Goal: Submit feedback/report problem: Submit feedback/report problem

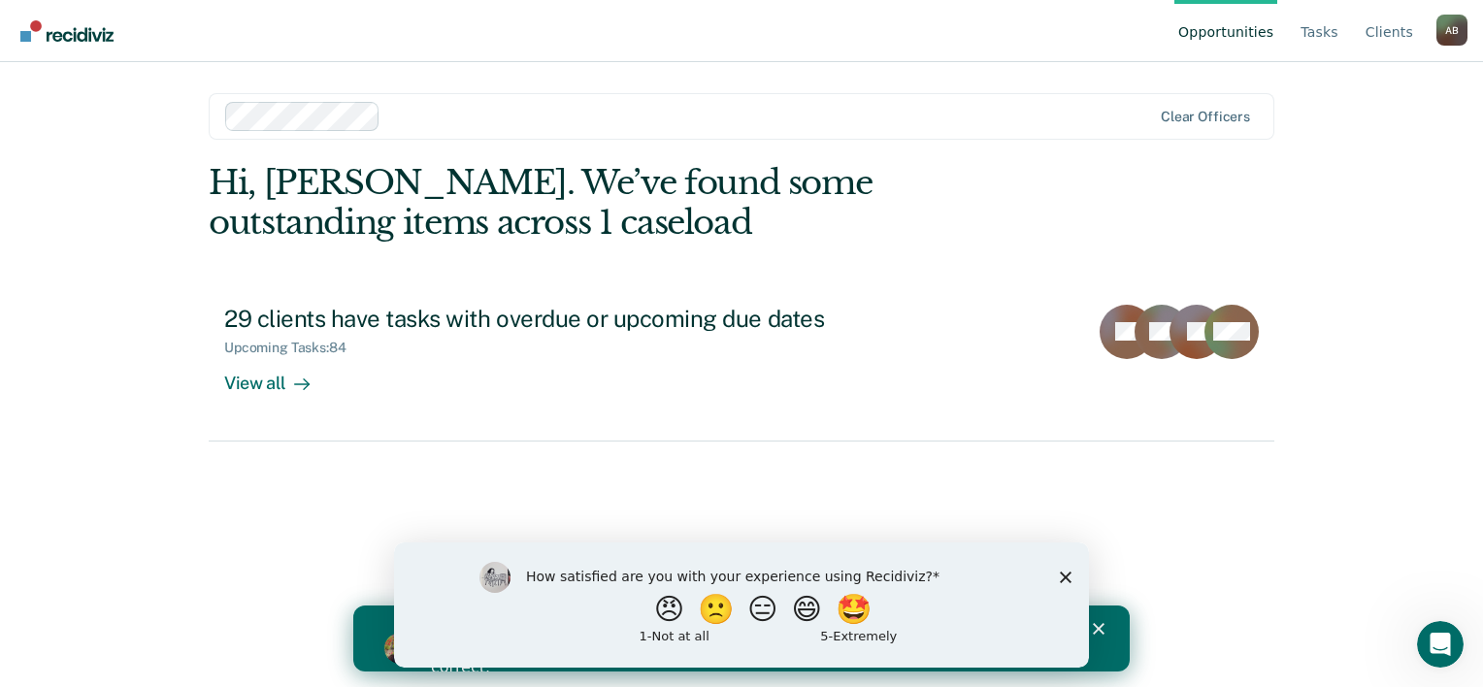
click at [1065, 572] on icon "Close survey" at bounding box center [1066, 577] width 12 height 12
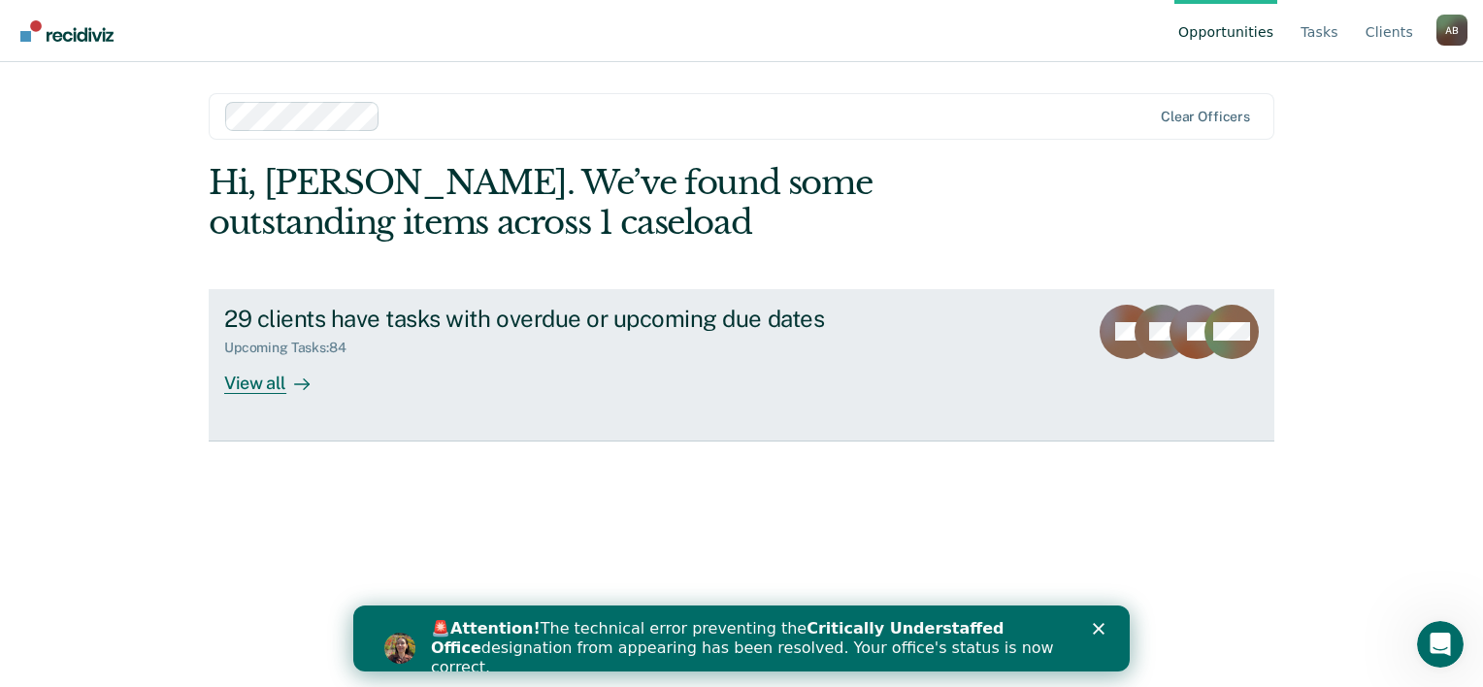
click at [271, 385] on div "View all" at bounding box center [278, 375] width 109 height 38
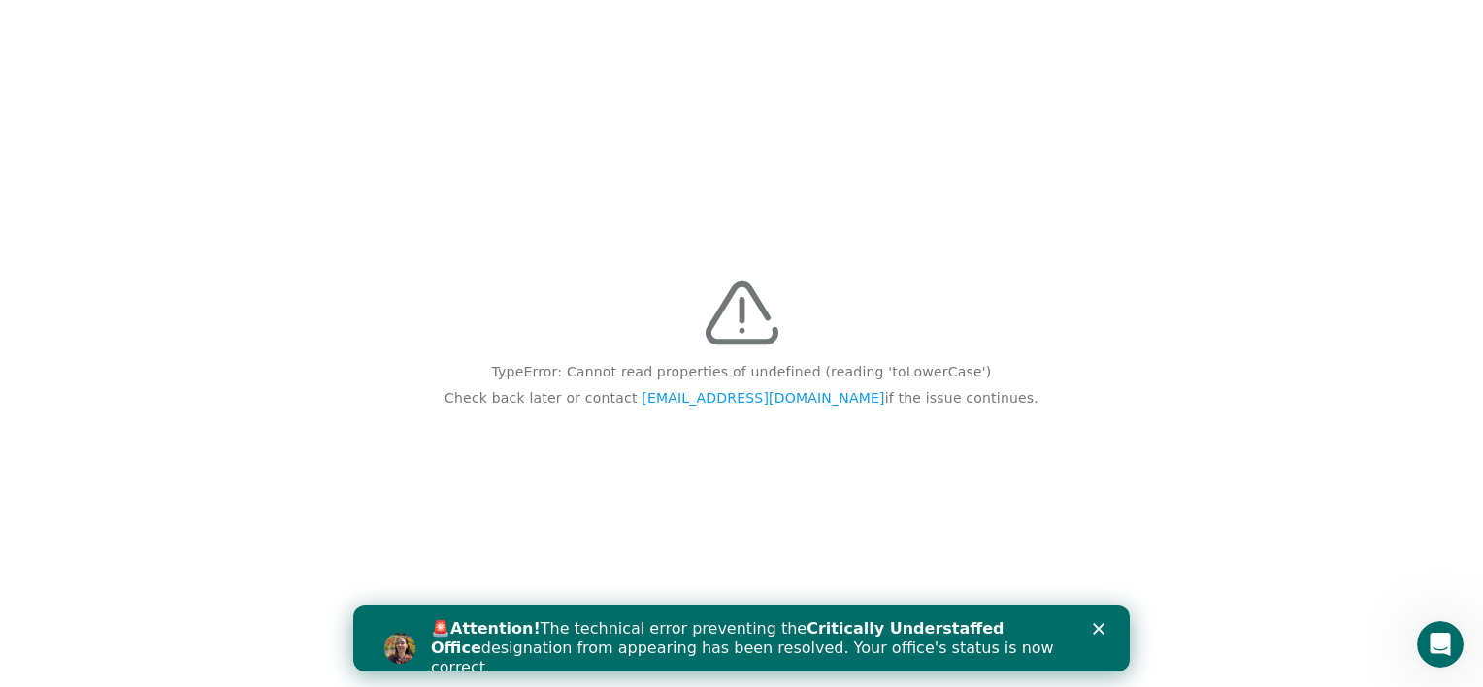
click at [1099, 629] on polygon "Close" at bounding box center [1099, 629] width 12 height 12
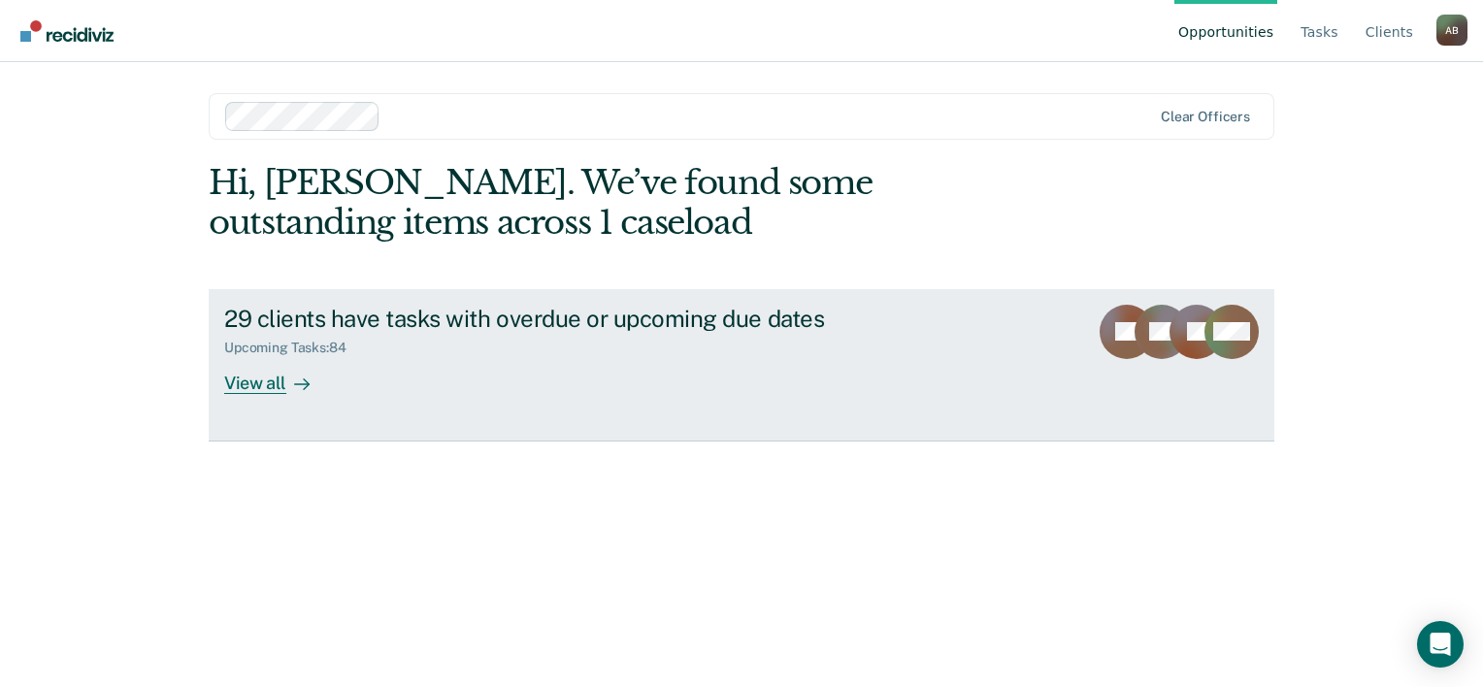
click at [245, 388] on div "View all" at bounding box center [278, 375] width 109 height 38
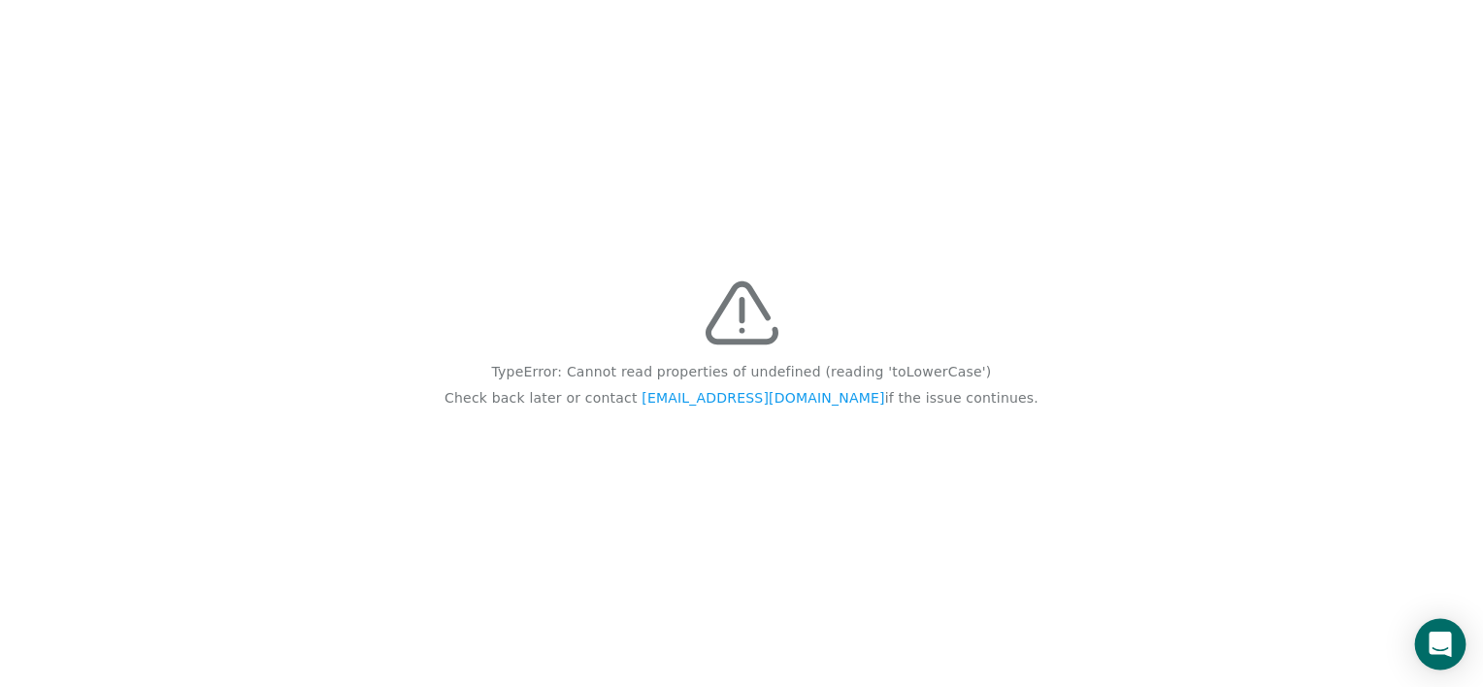
click at [1456, 646] on div "Open Intercom Messenger" at bounding box center [1440, 644] width 51 height 51
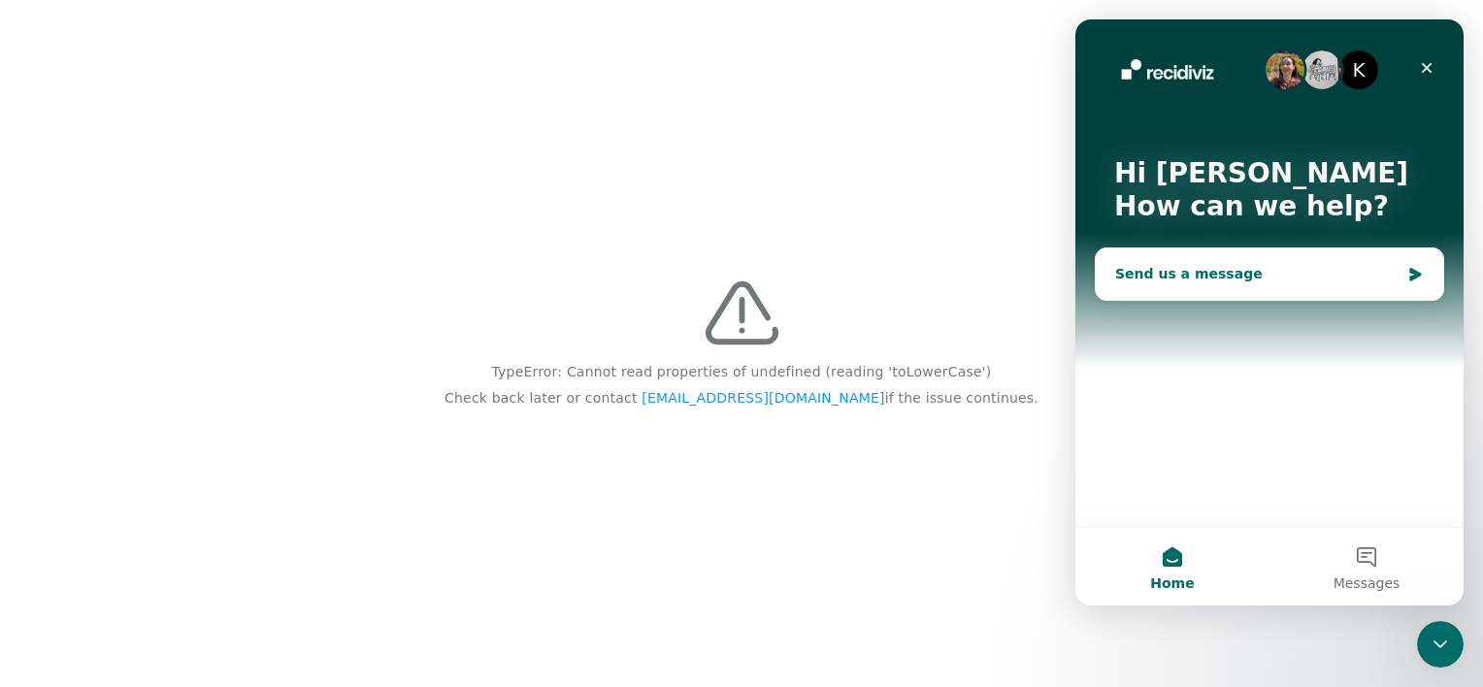
click at [1231, 262] on div "Send us a message" at bounding box center [1270, 274] width 348 height 51
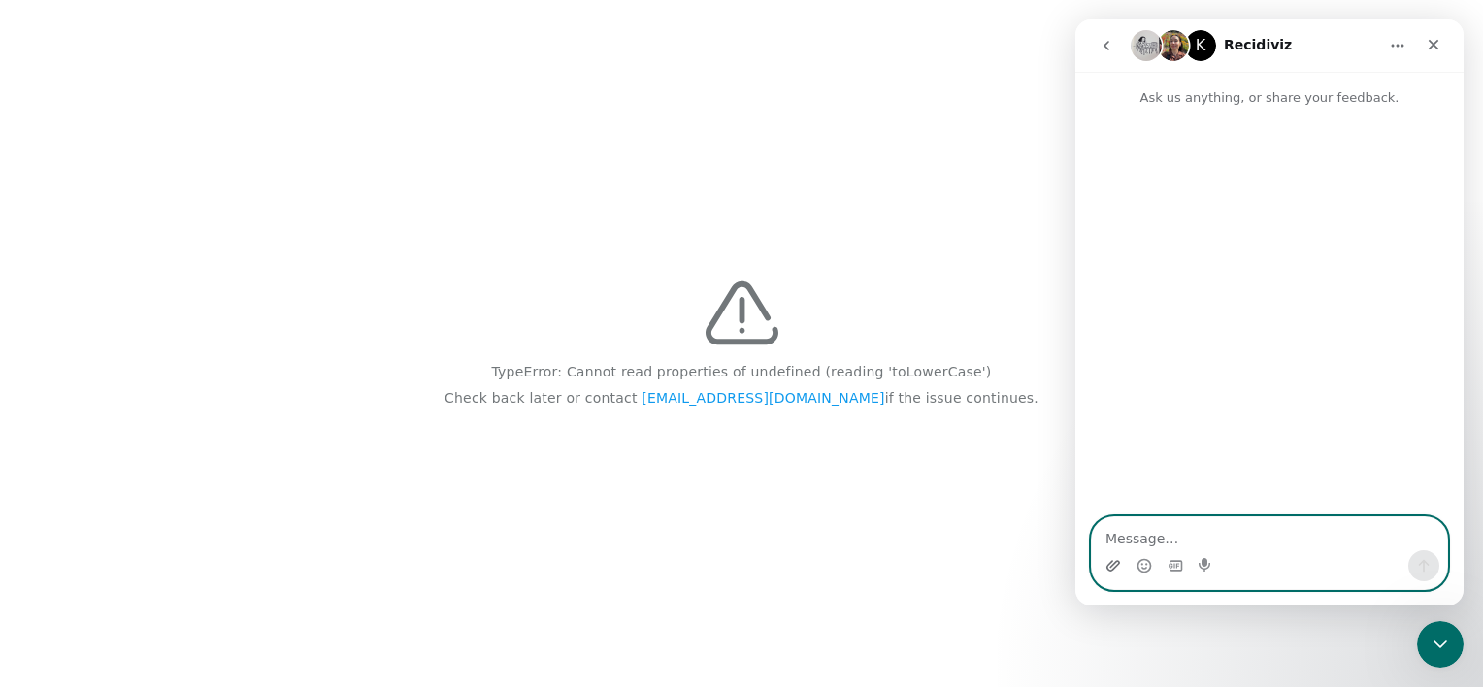
click at [1113, 558] on icon "Upload attachment" at bounding box center [1114, 566] width 16 height 16
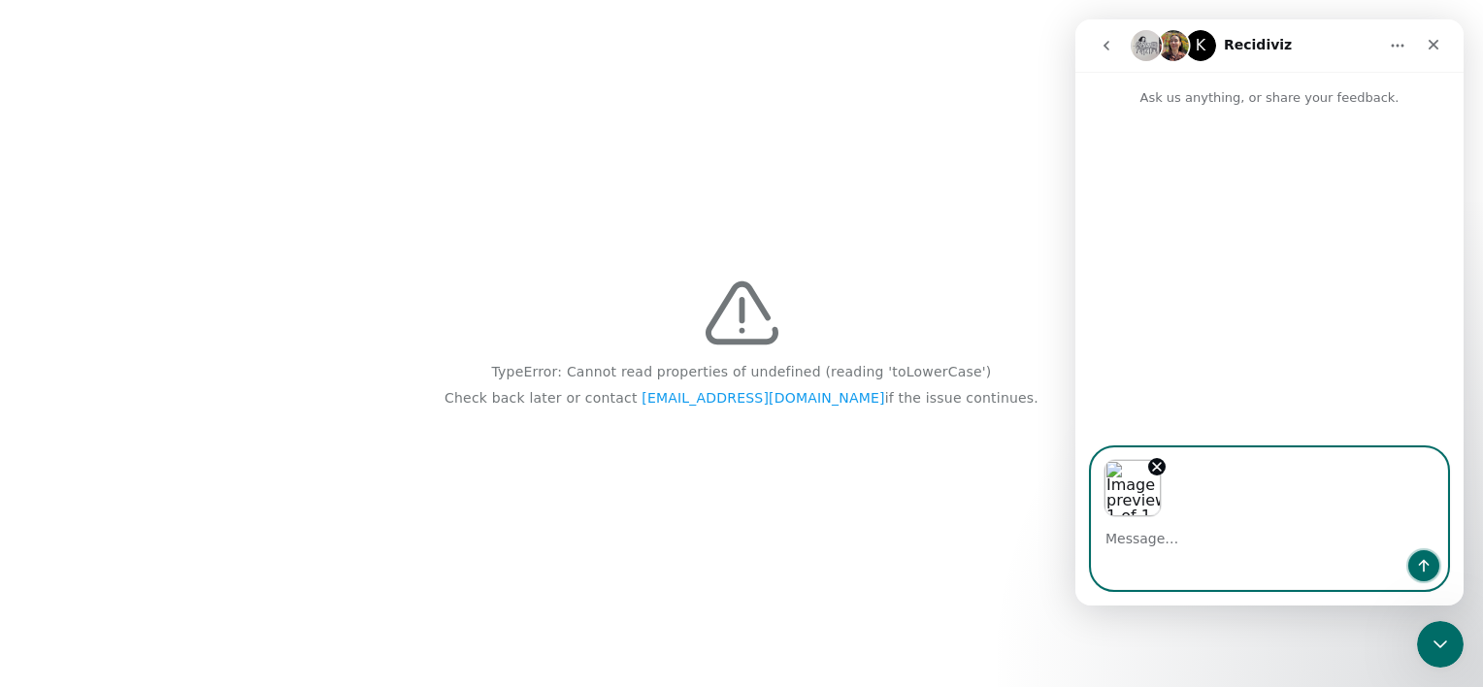
click at [1420, 563] on icon "Send a message…" at bounding box center [1424, 566] width 11 height 13
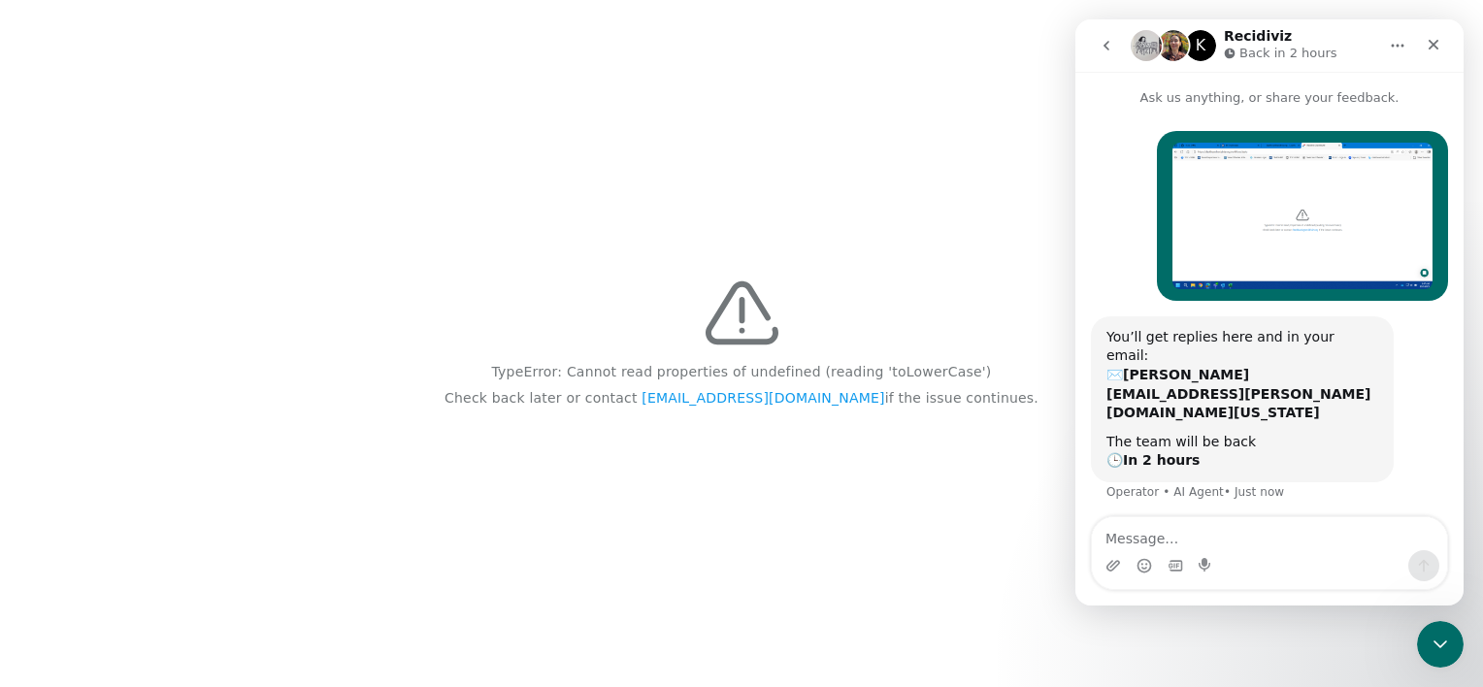
scroll to position [2, 0]
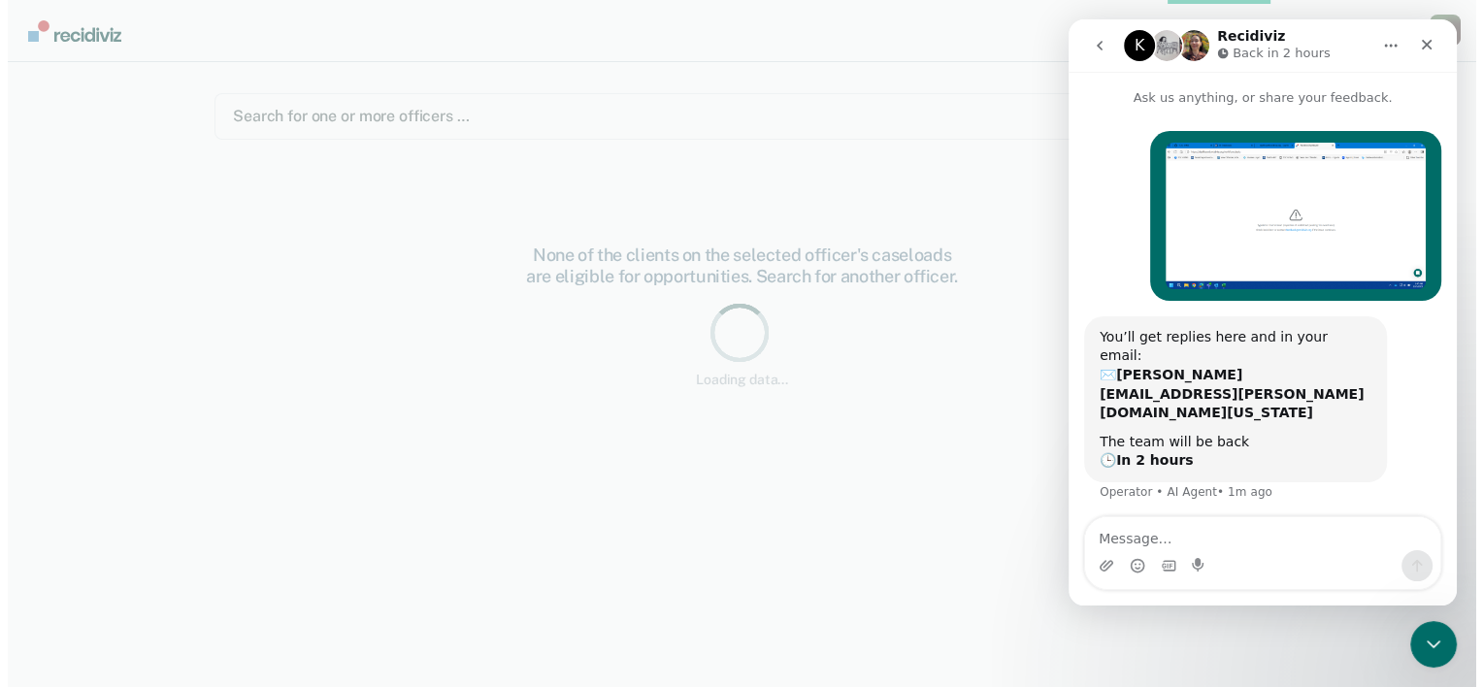
scroll to position [2, 0]
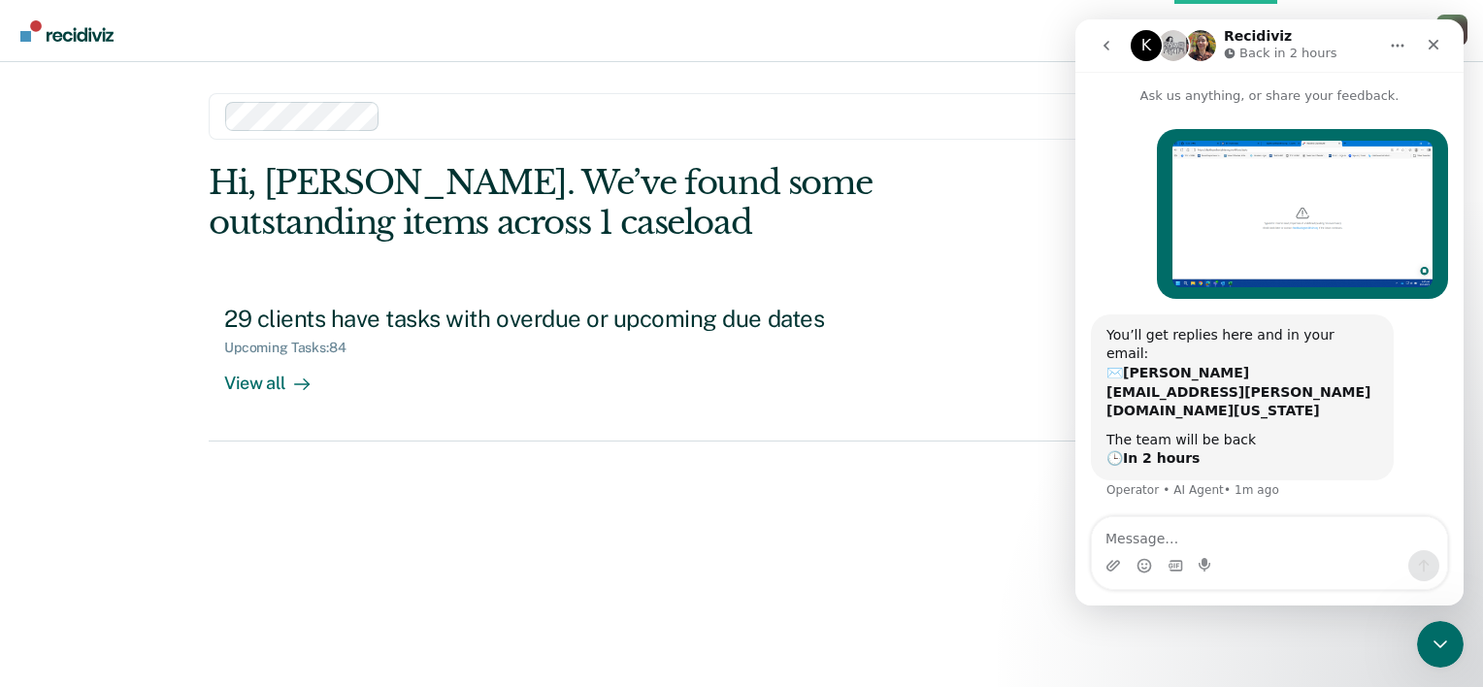
click at [891, 560] on div "Hi, Adolfo. We’ve found some outstanding items across 1 caseload 29 clients hav…" at bounding box center [742, 398] width 1066 height 470
click at [1431, 665] on html at bounding box center [1437, 641] width 47 height 47
click at [1429, 648] on icon "Close Intercom Messenger" at bounding box center [1437, 641] width 23 height 23
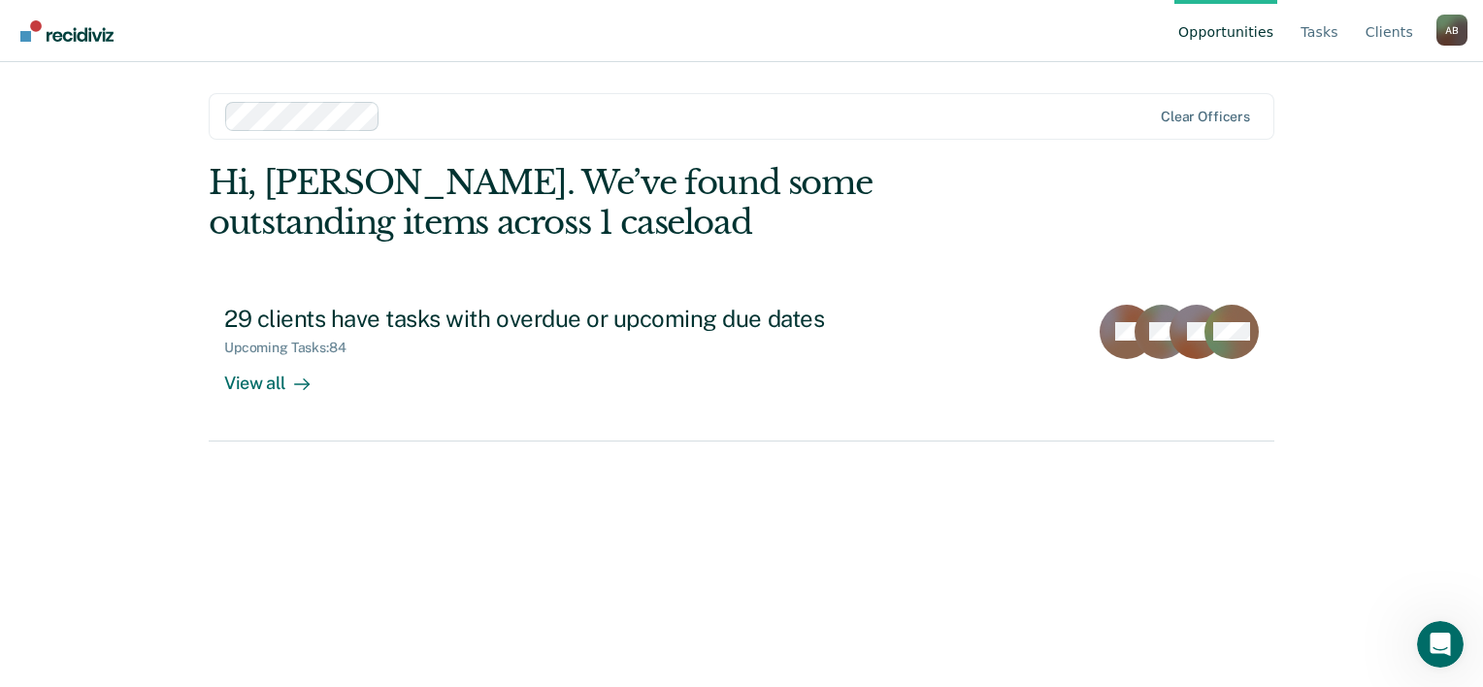
click at [567, 567] on div "Hi, Adolfo. We’ve found some outstanding items across 1 caseload 29 clients hav…" at bounding box center [742, 398] width 1066 height 470
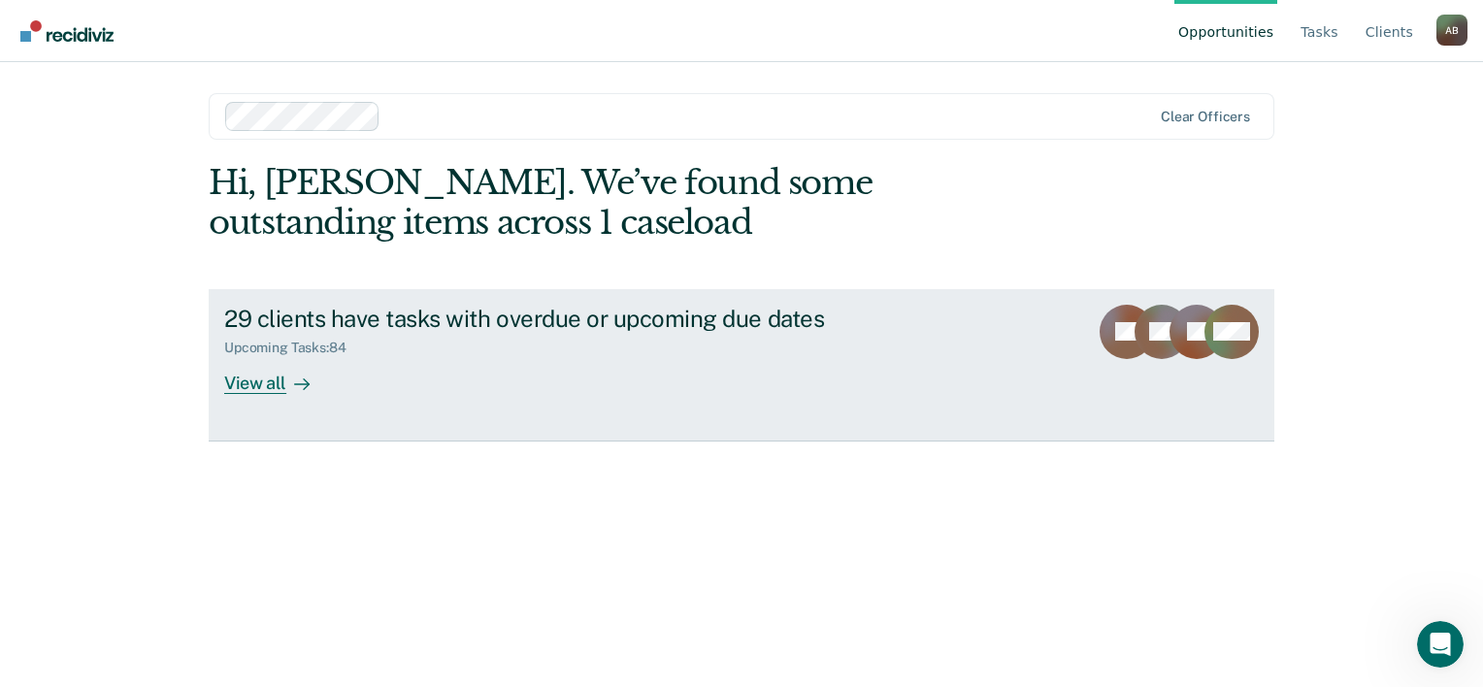
click at [256, 379] on div "View all" at bounding box center [278, 375] width 109 height 38
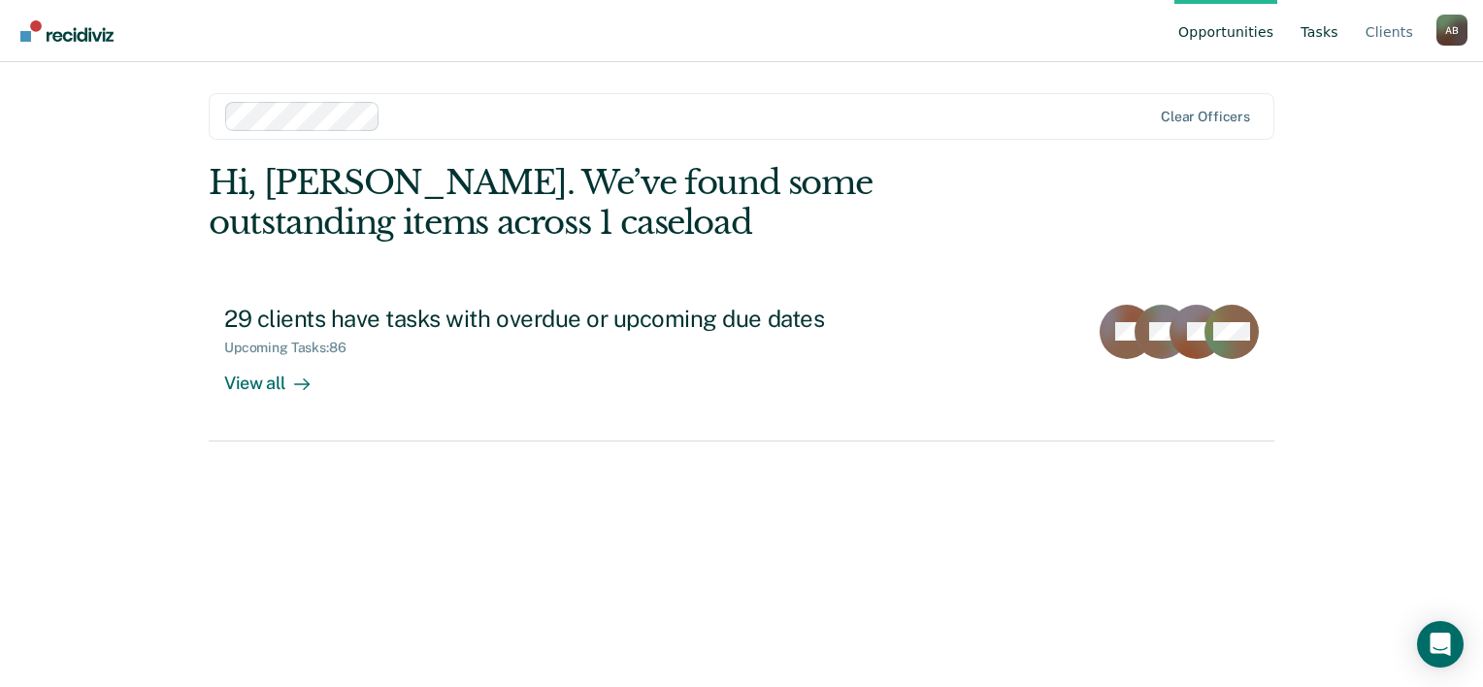
click at [1328, 33] on link "Tasks" at bounding box center [1320, 31] width 46 height 62
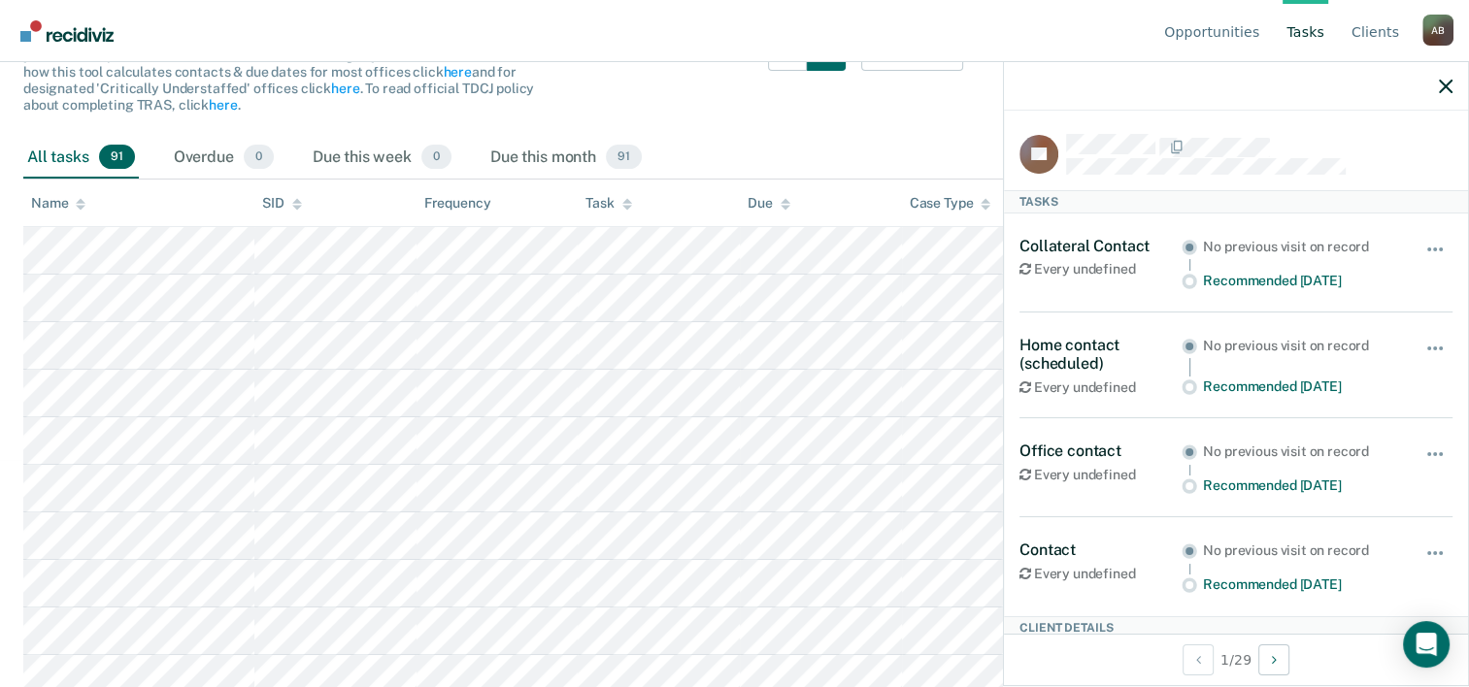
click at [950, 133] on div "Filters Contact Type Collateral Contact 20 ONLY Home Contact, Sch. 14 ONLY Home…" at bounding box center [912, 84] width 103 height 105
click at [1447, 93] on icon "button" at bounding box center [1446, 87] width 14 height 14
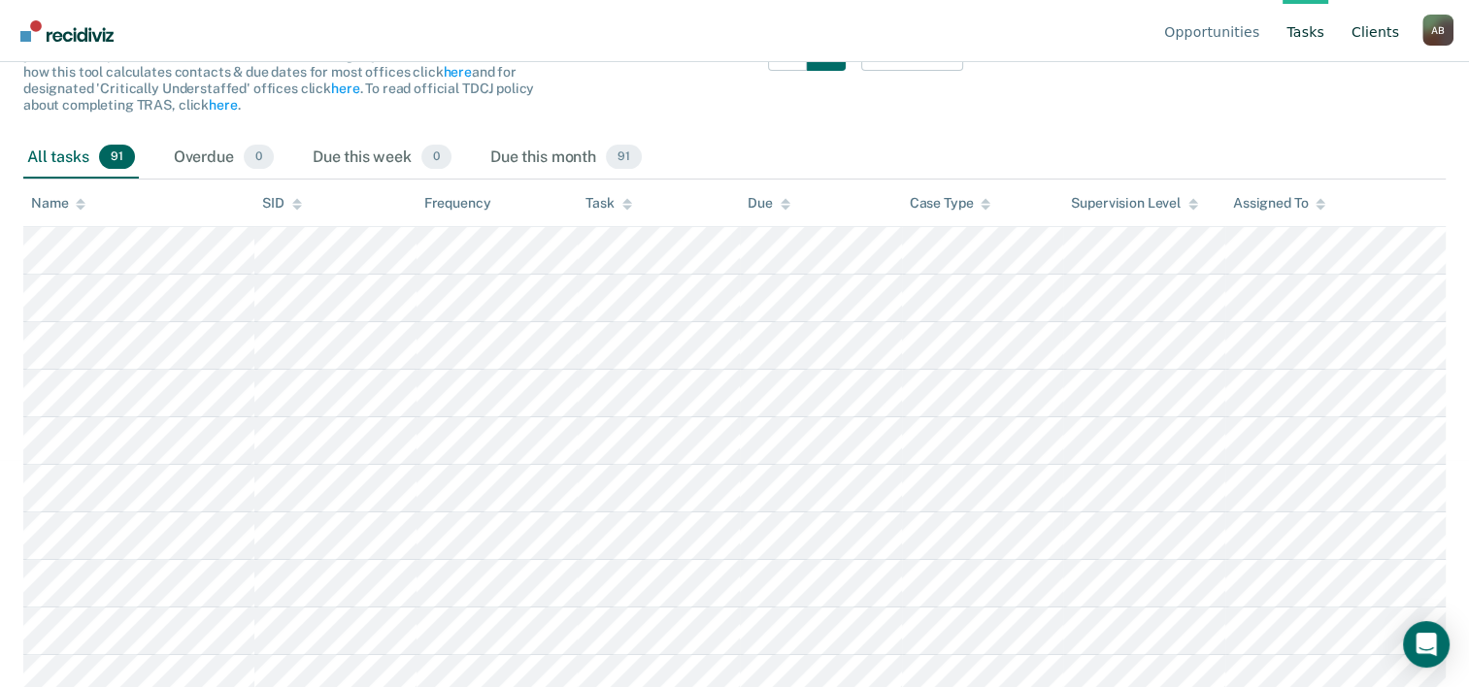
click at [1375, 40] on link "Client s" at bounding box center [1374, 31] width 55 height 62
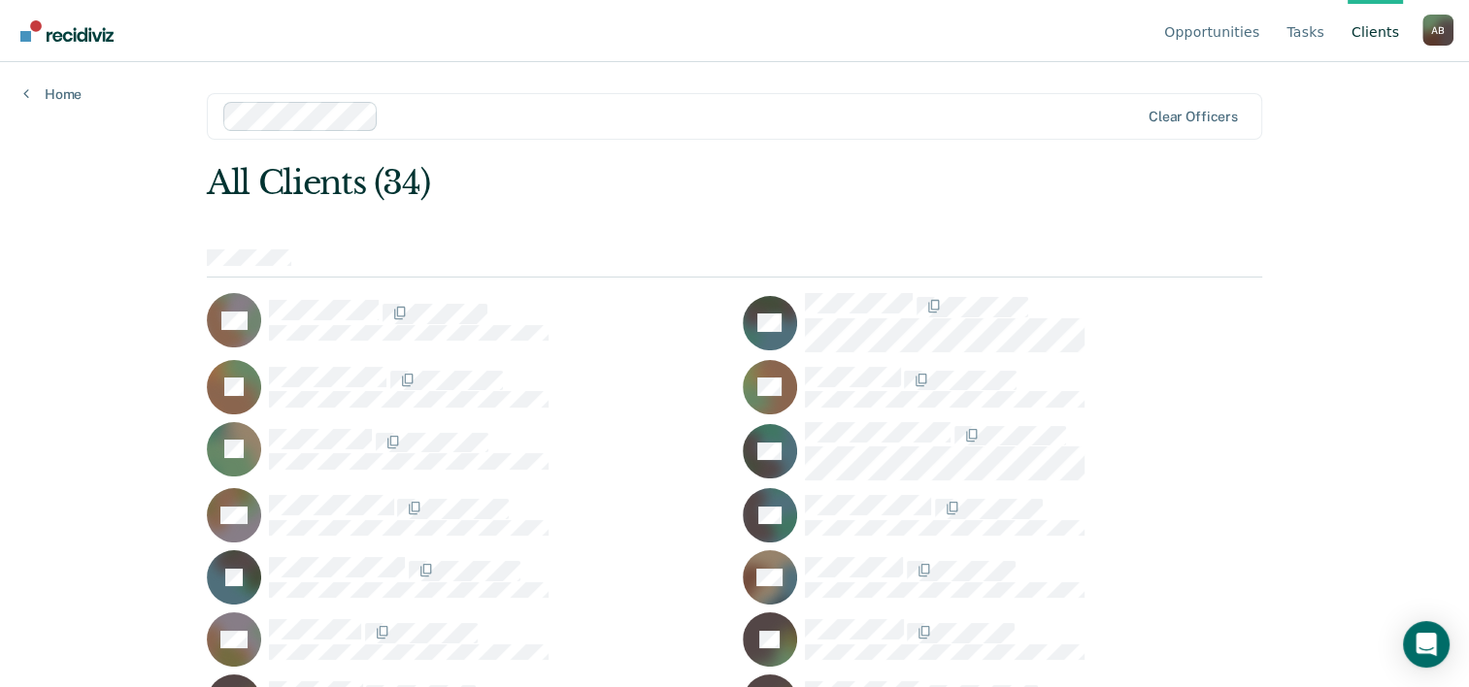
click at [1375, 40] on link "Client s" at bounding box center [1374, 31] width 55 height 62
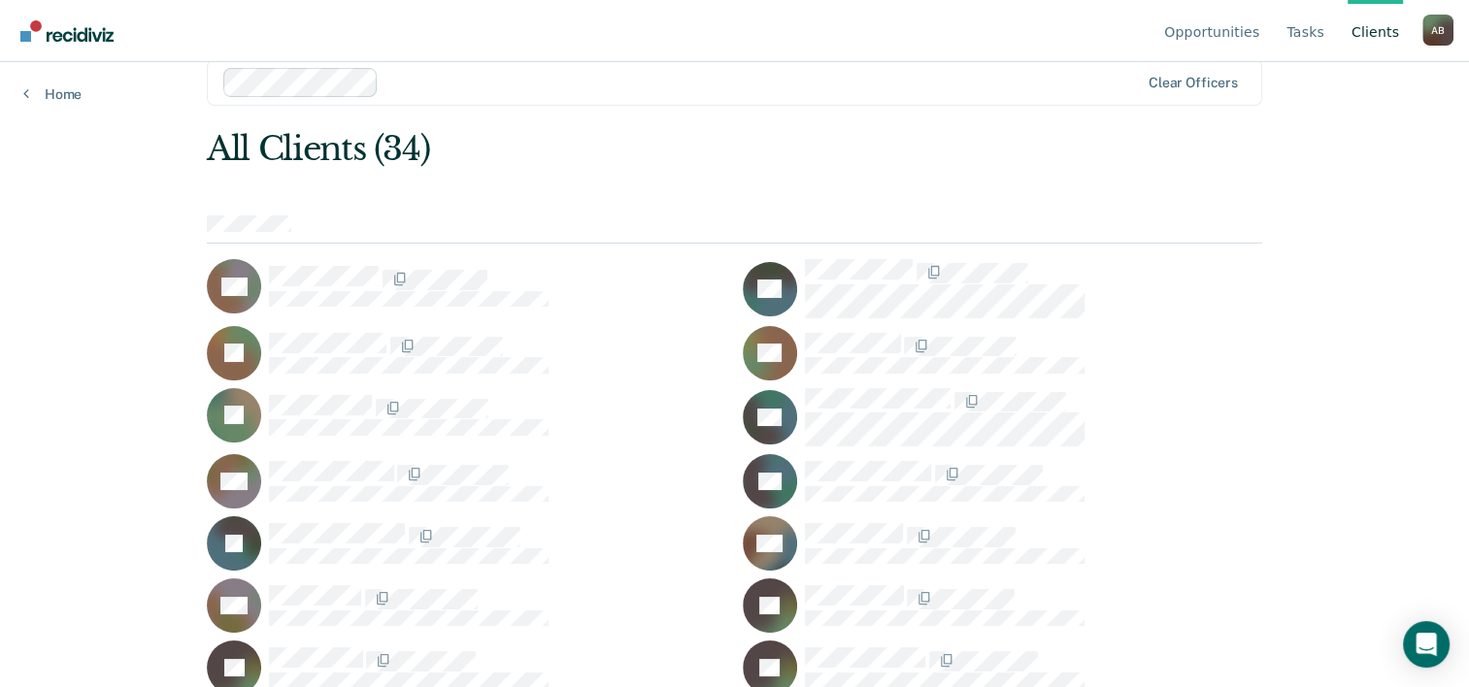
scroll to position [1, 0]
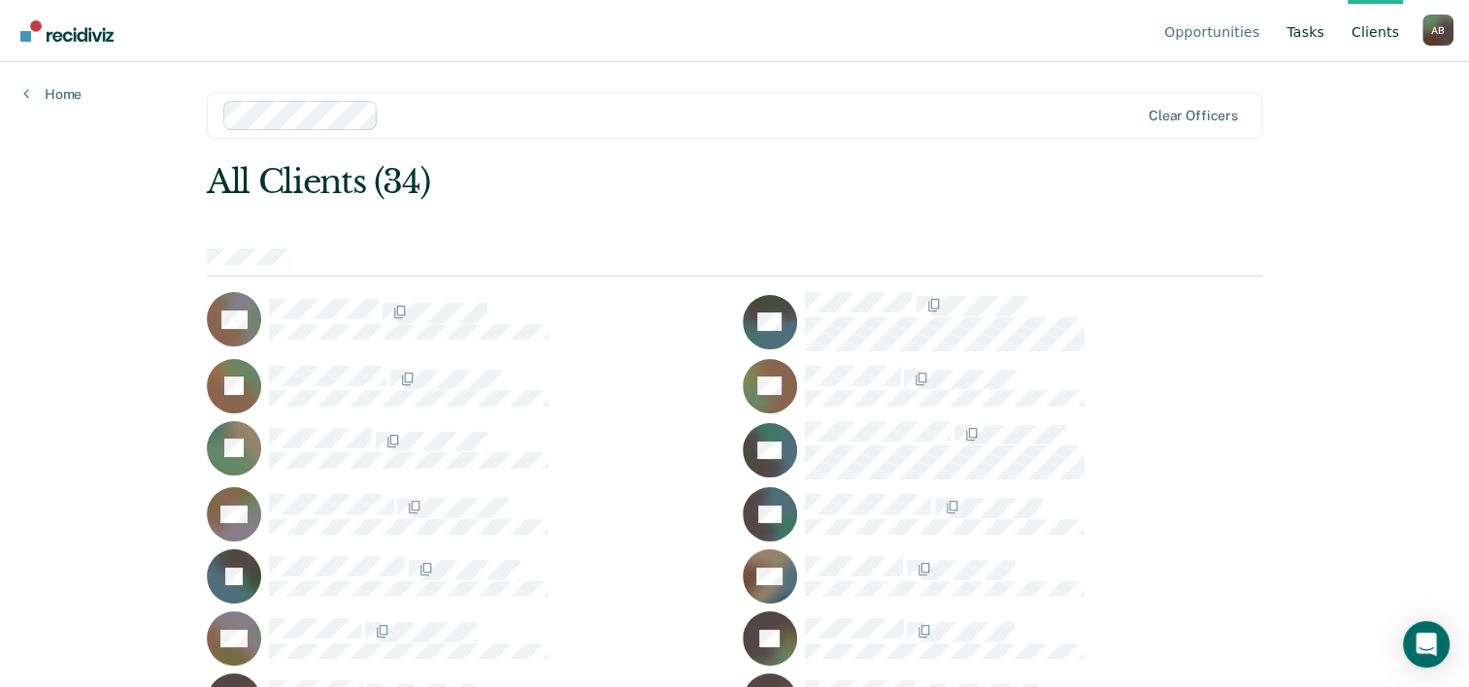
click at [1320, 32] on link "Tasks" at bounding box center [1305, 31] width 46 height 62
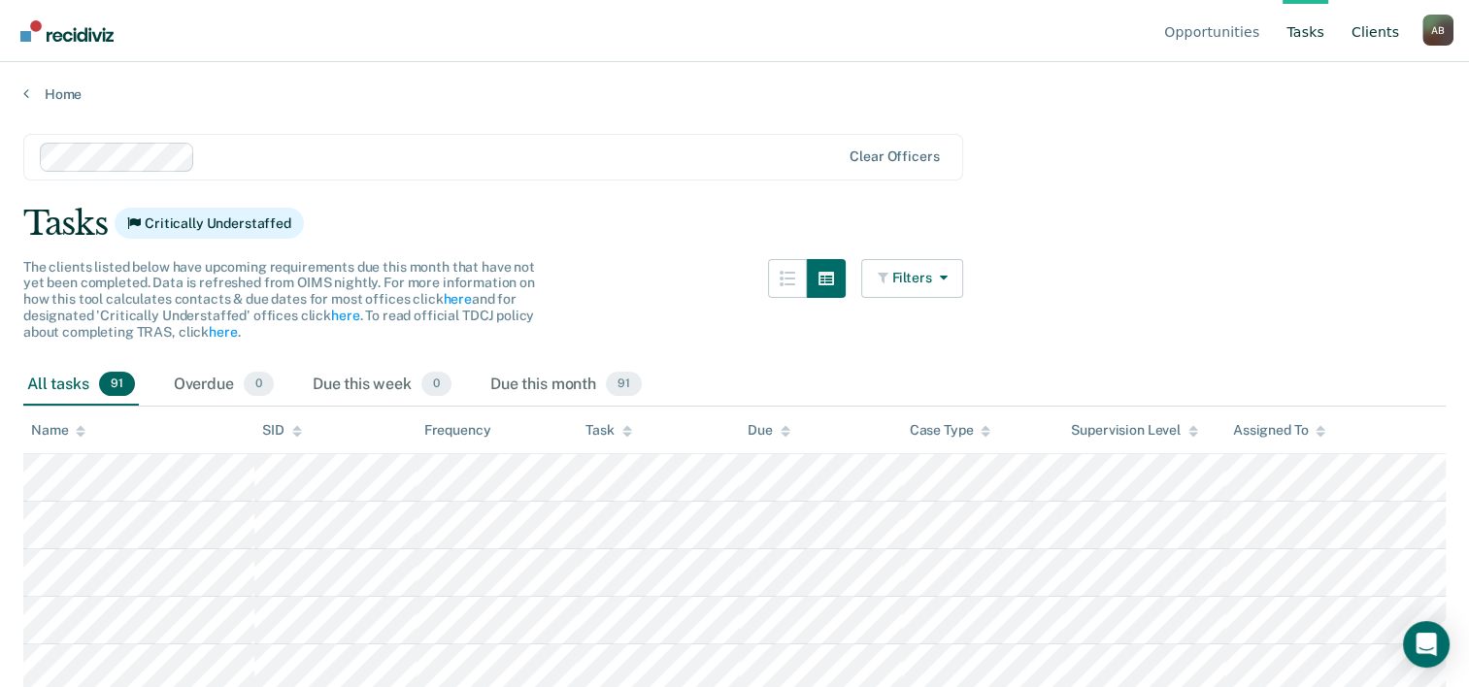
click at [1377, 39] on link "Client s" at bounding box center [1374, 31] width 55 height 62
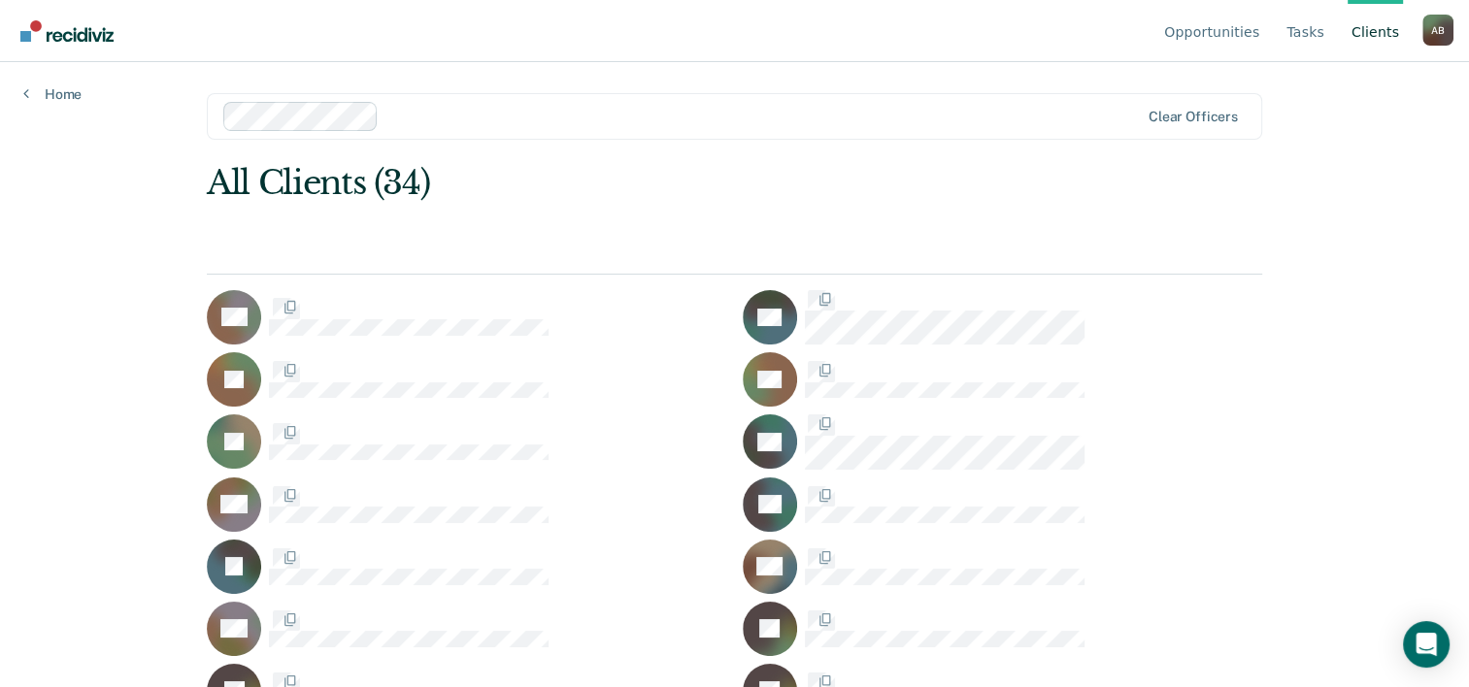
click at [1377, 39] on link "Client s" at bounding box center [1374, 31] width 55 height 62
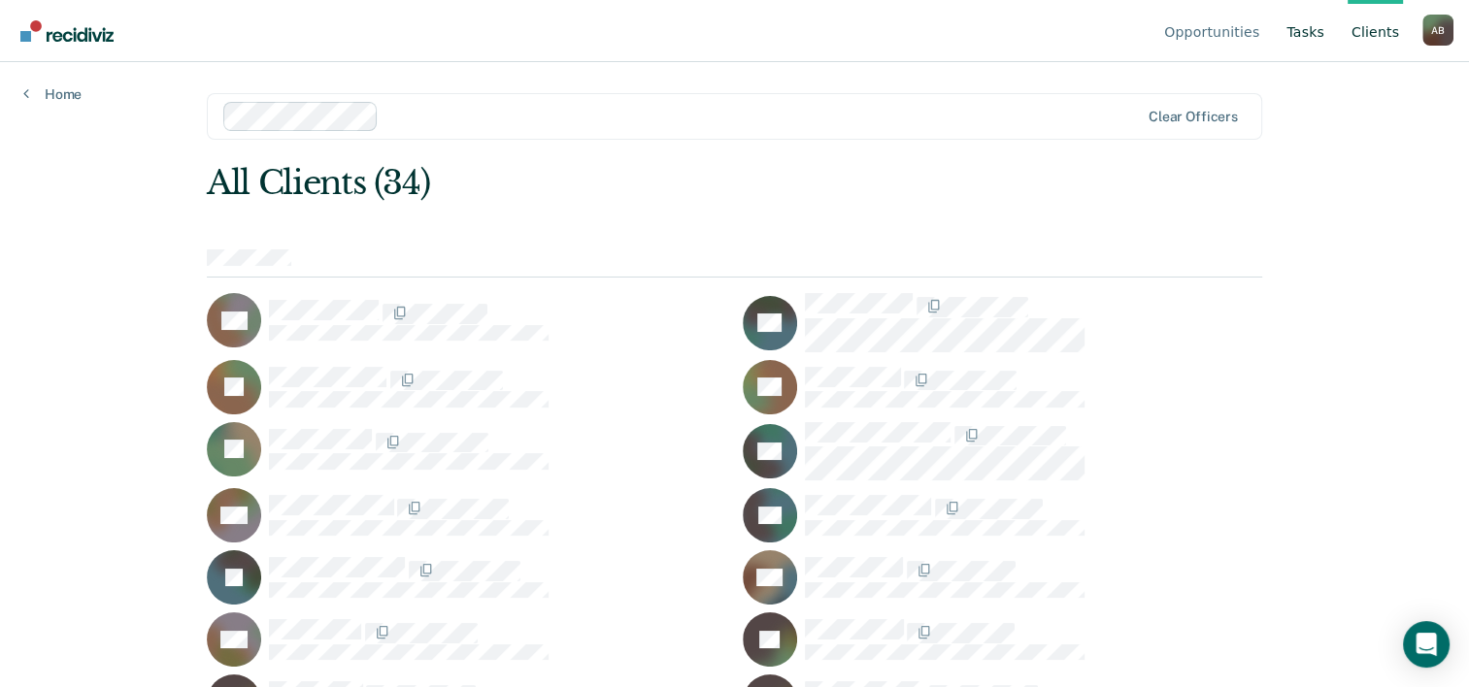
click at [1317, 34] on link "Tasks" at bounding box center [1305, 31] width 46 height 62
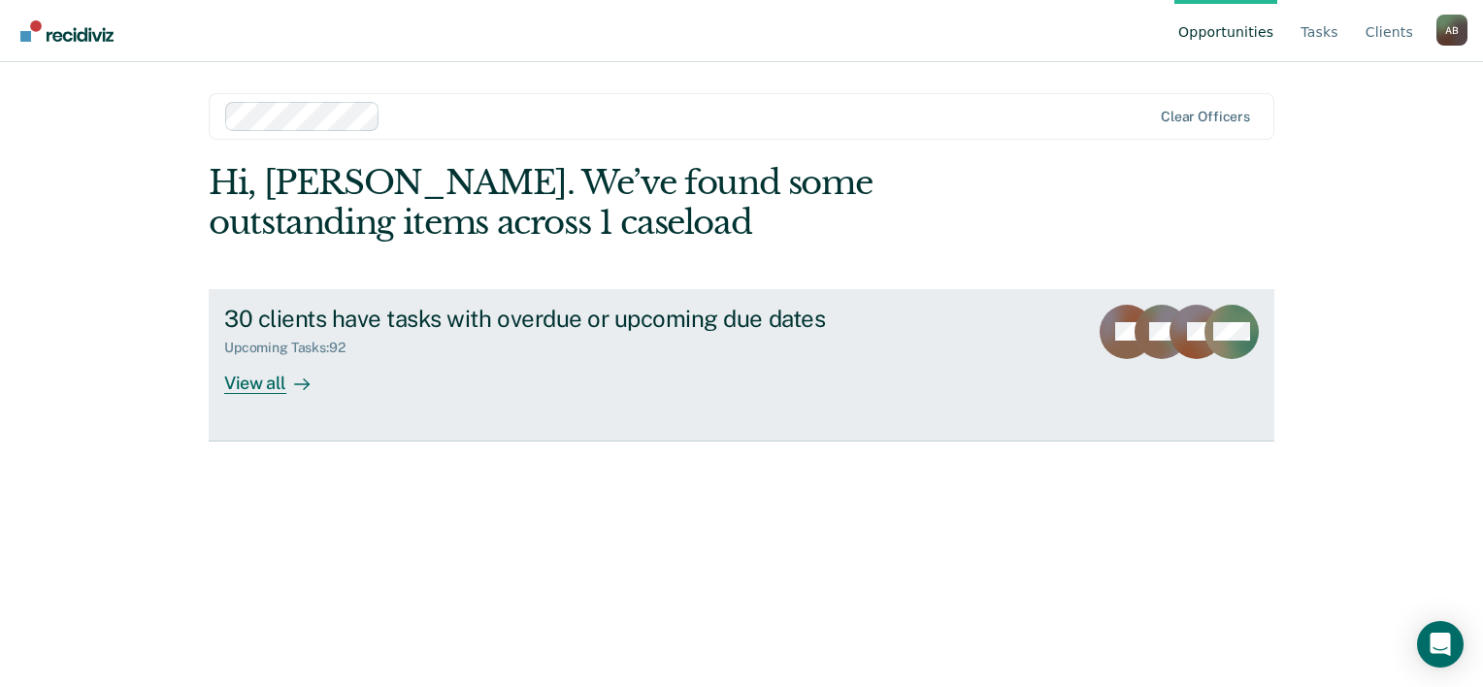
click at [264, 390] on div "View all" at bounding box center [278, 375] width 109 height 38
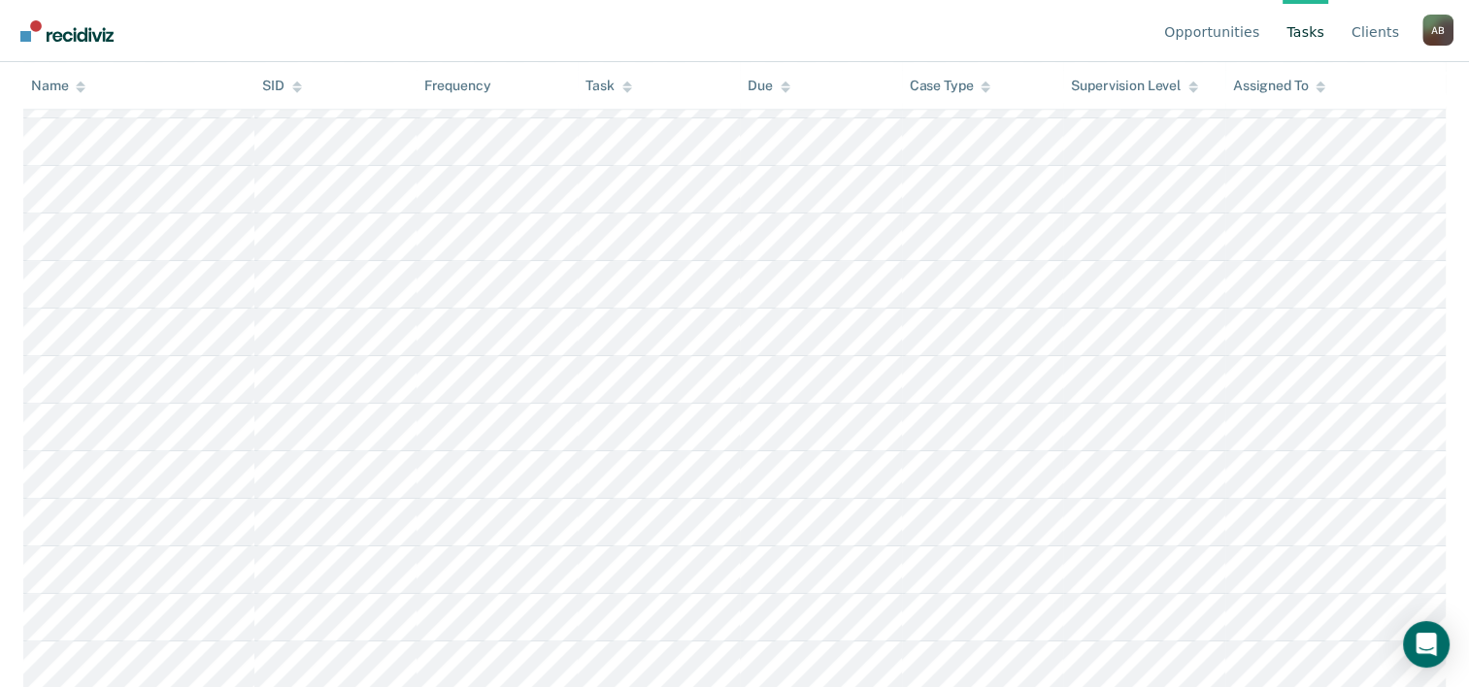
scroll to position [965, 0]
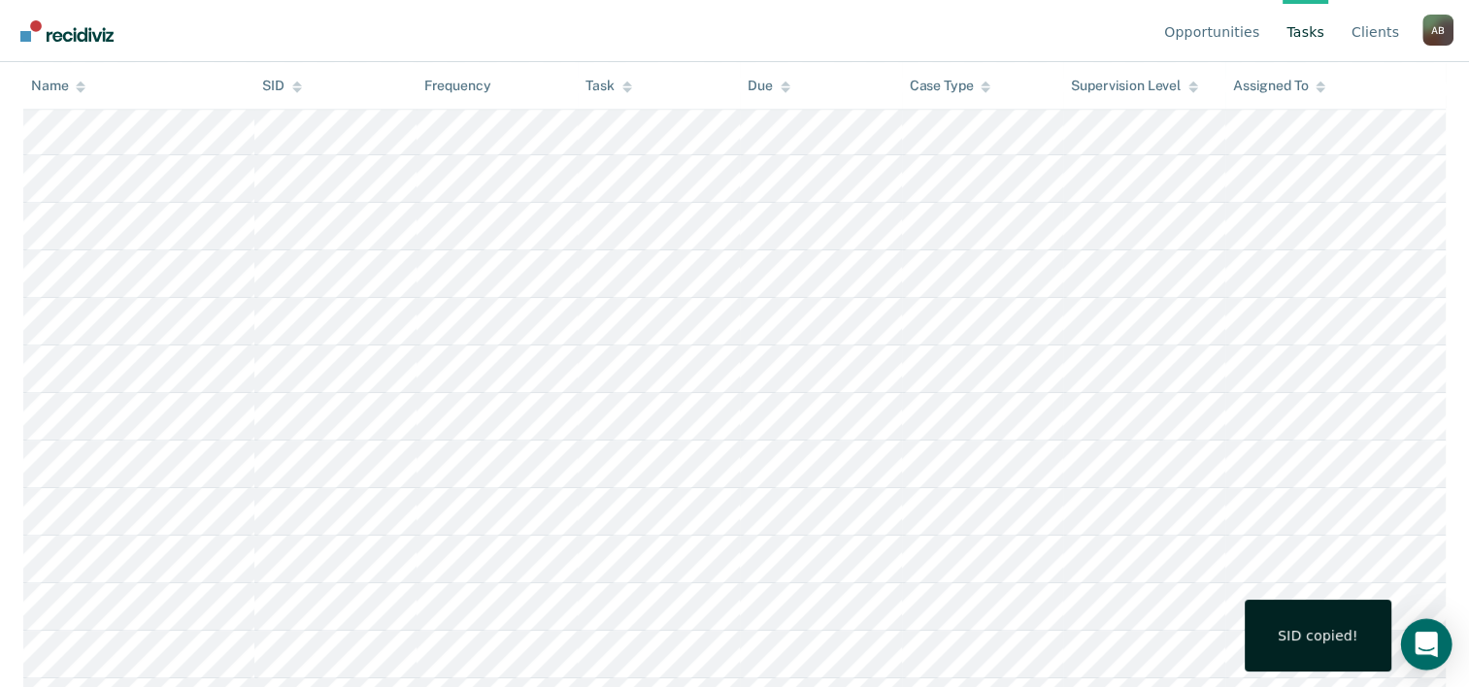
click at [1412, 644] on div "Open Intercom Messenger" at bounding box center [1426, 644] width 51 height 51
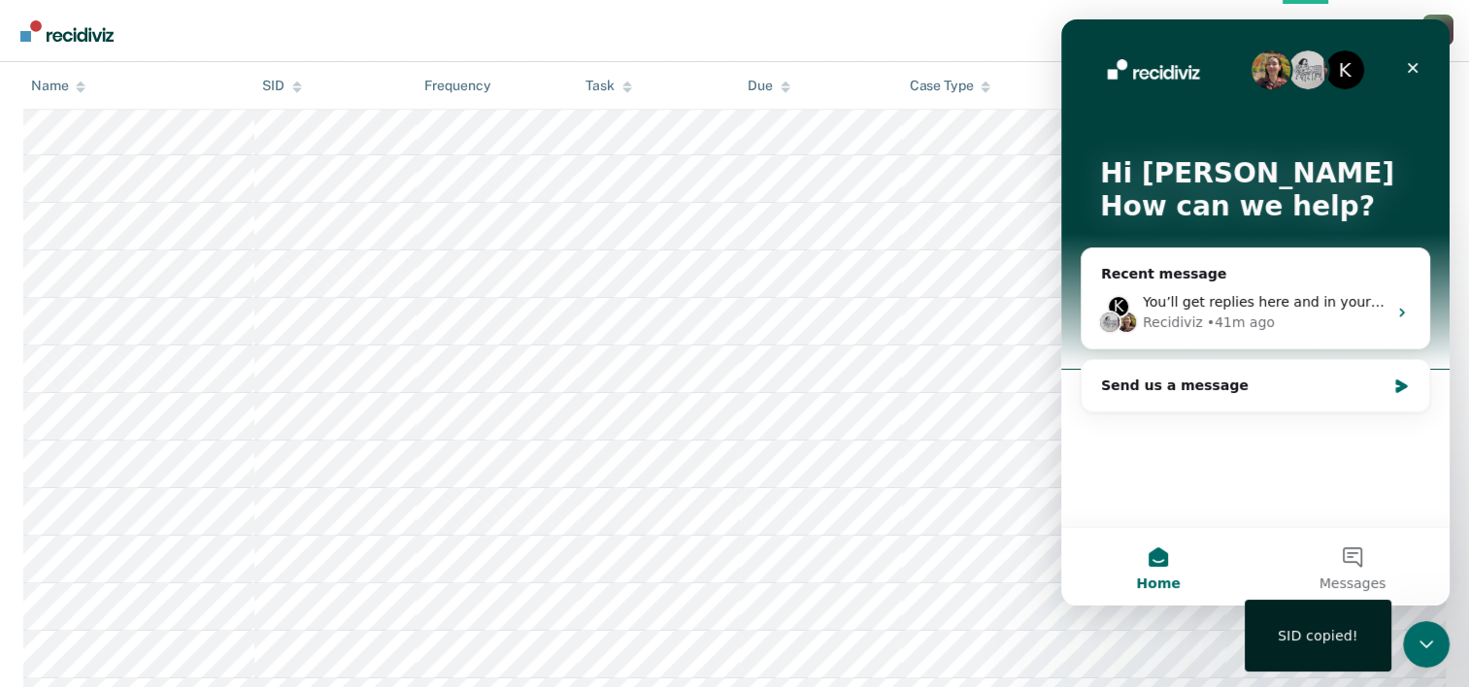
scroll to position [0, 0]
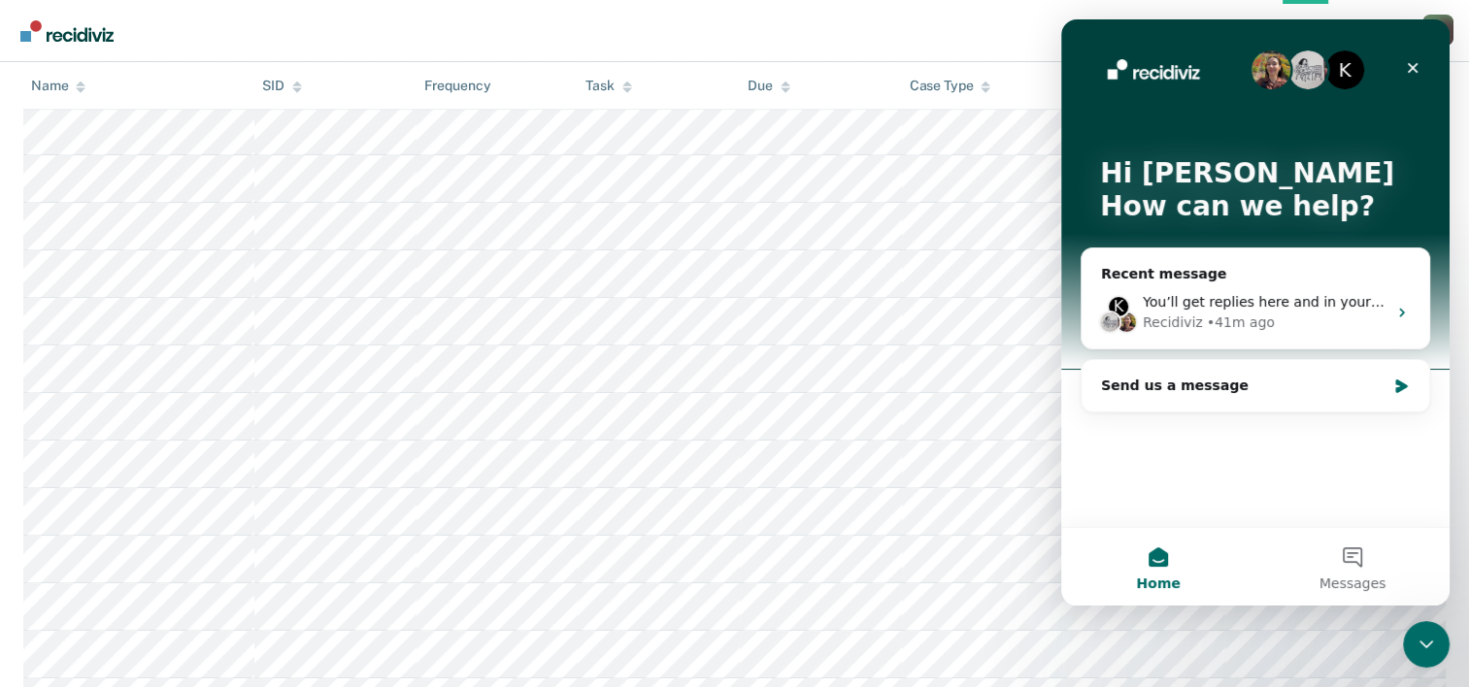
click at [1113, 465] on div "K Hi Adolfo 👋 How can we help? Recent message K You’ll get replies here and in …" at bounding box center [1255, 273] width 388 height 508
click at [1151, 482] on div "K Hi Adolfo 👋 How can we help? Recent message K You’ll get replies here and in …" at bounding box center [1255, 273] width 388 height 508
click at [1065, 412] on div "K Hi Adolfo 👋 How can we help? Recent message K You’ll get replies here and in …" at bounding box center [1255, 273] width 388 height 508
click at [1215, 393] on div "Send us a message" at bounding box center [1243, 386] width 284 height 20
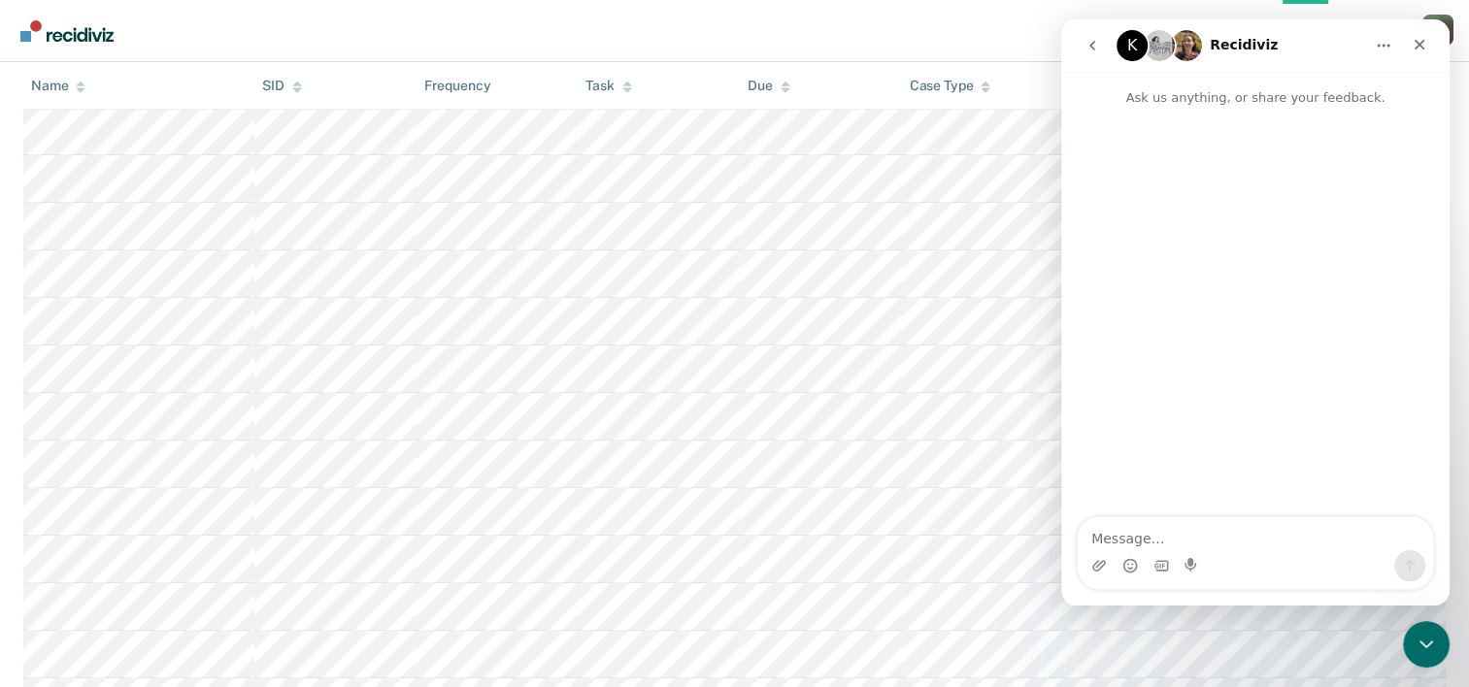
click at [1091, 555] on div "Intercom messenger" at bounding box center [1099, 565] width 16 height 31
click at [1100, 542] on textarea "Message…" at bounding box center [1255, 533] width 355 height 33
click at [1093, 568] on icon "Upload attachment" at bounding box center [1099, 565] width 14 height 11
click at [1147, 536] on textarea "Message…" at bounding box center [1255, 533] width 355 height 33
paste textarea "05710398"
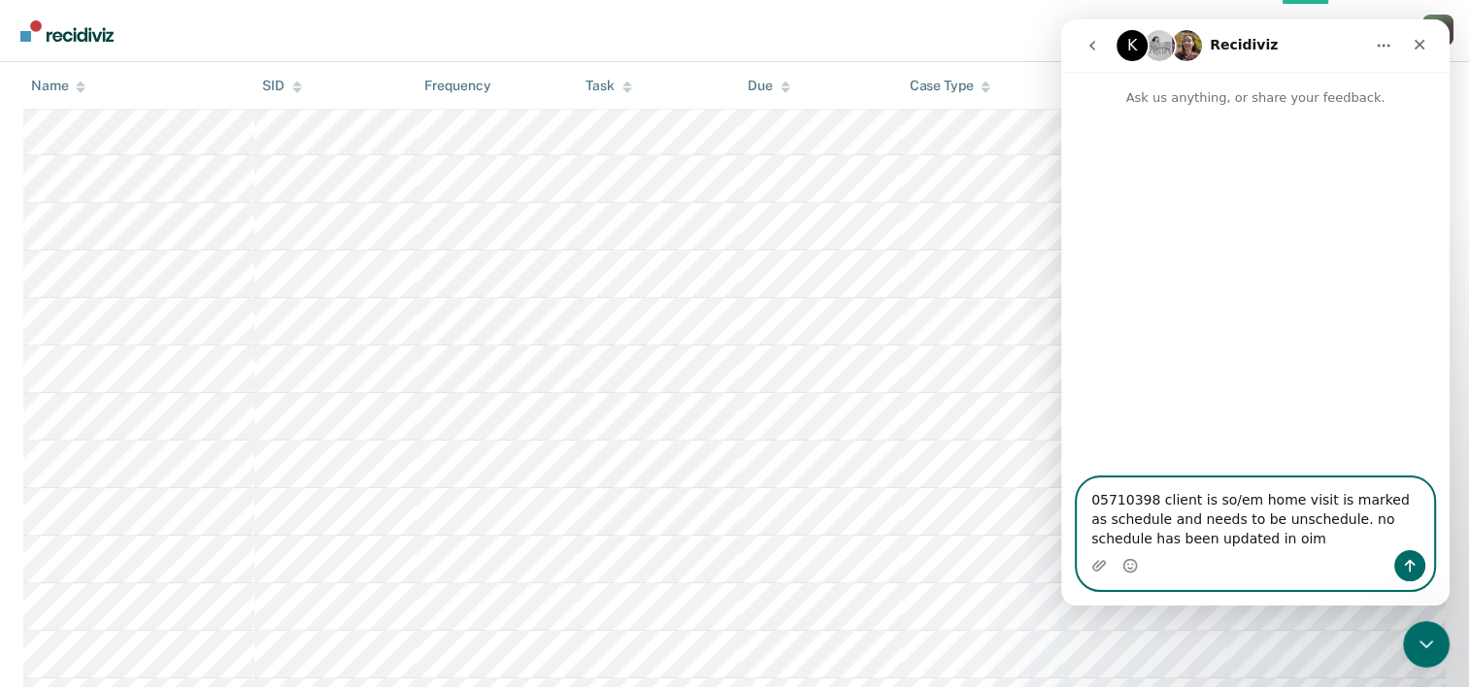
type textarea "05710398 client is so/em home visit is marked as schedule and needs to be unsch…"
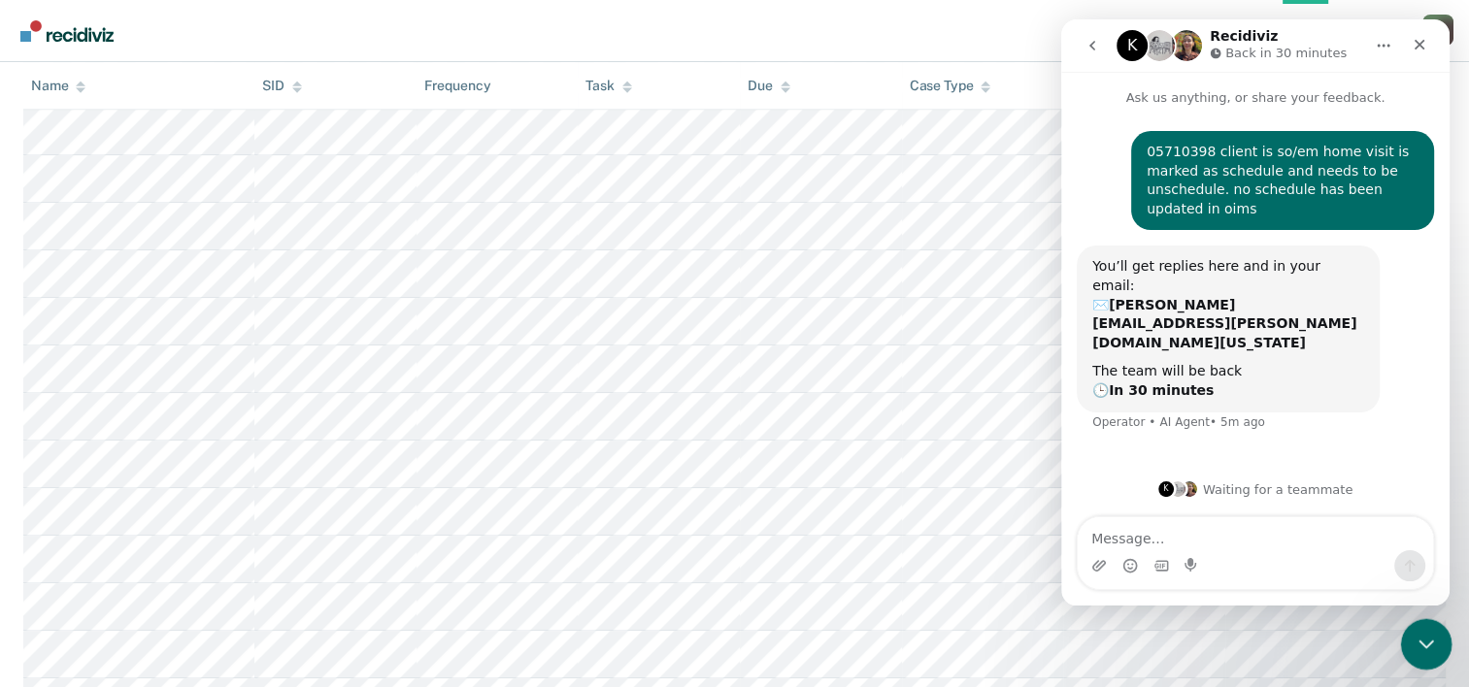
click at [1423, 651] on icon "Close Intercom Messenger" at bounding box center [1423, 641] width 23 height 23
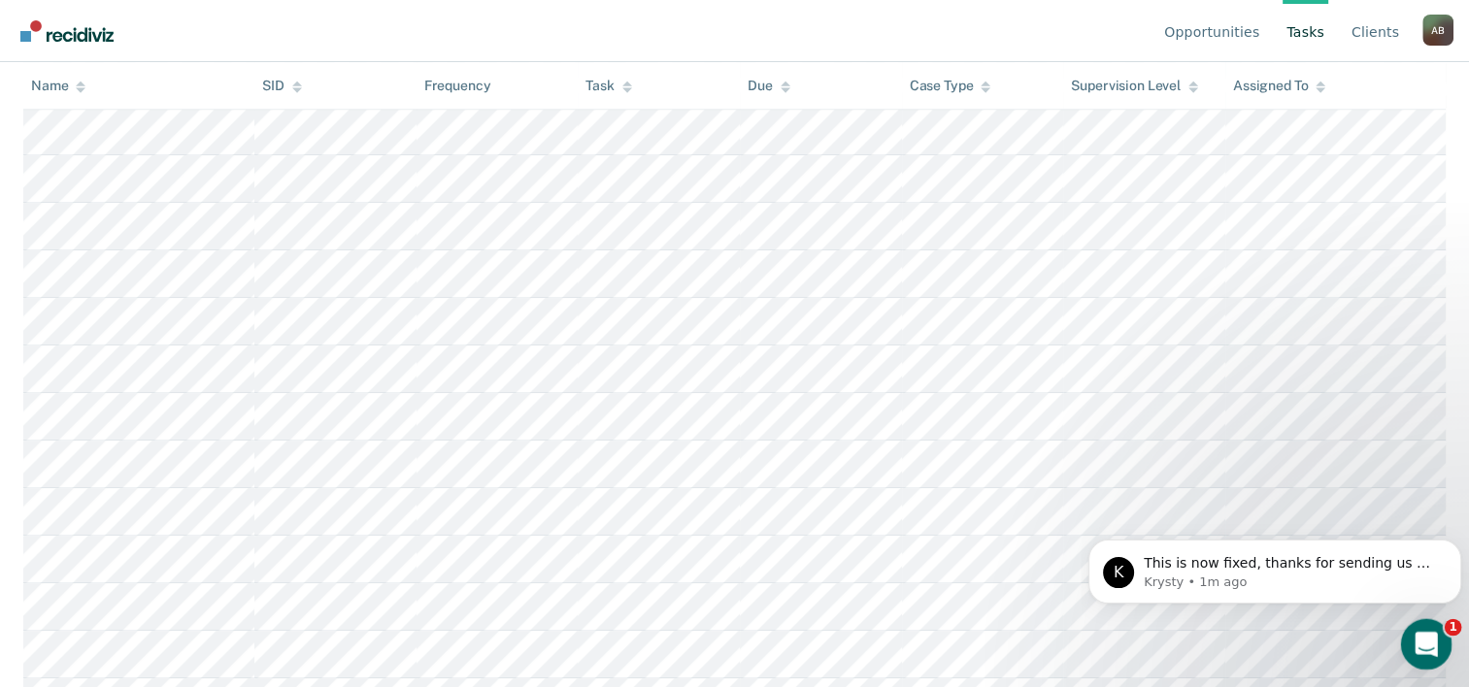
click at [1413, 638] on icon "Open Intercom Messenger" at bounding box center [1424, 642] width 32 height 32
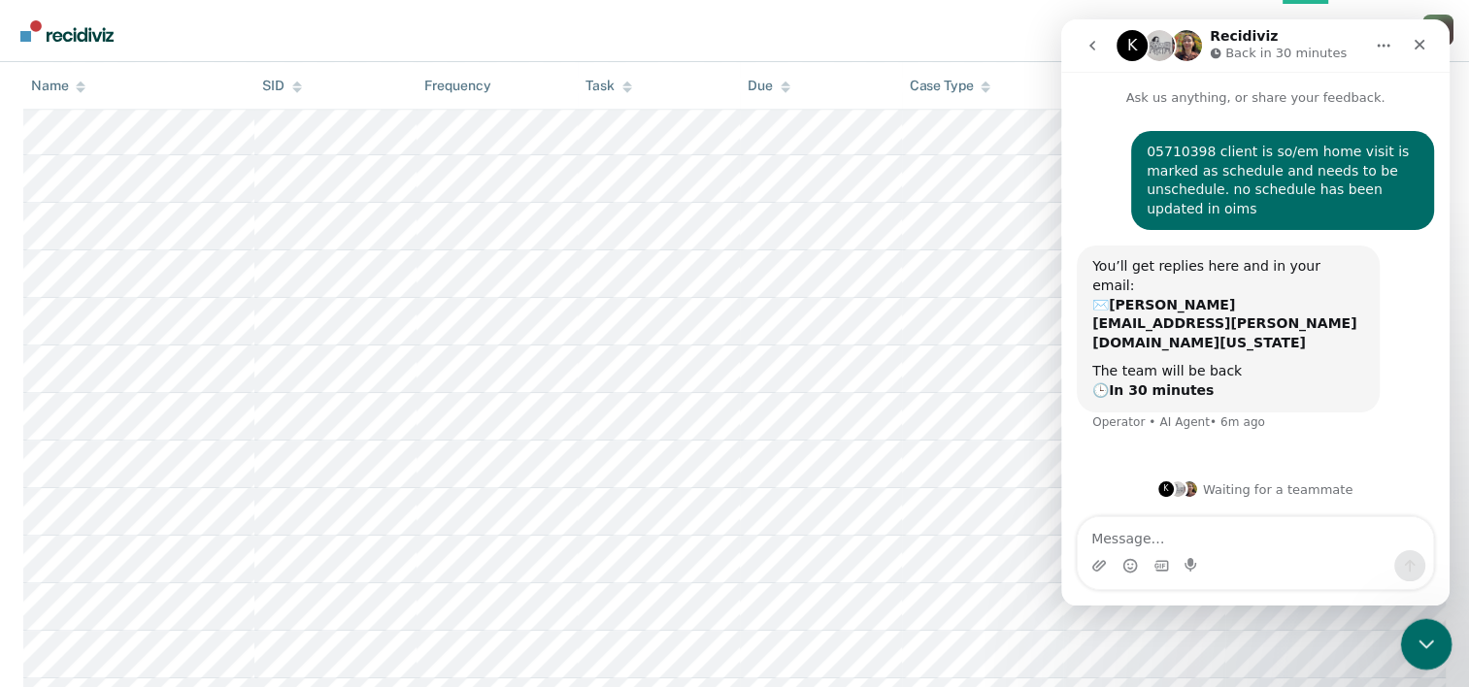
click at [1413, 638] on icon "Close Intercom Messenger" at bounding box center [1423, 641] width 23 height 23
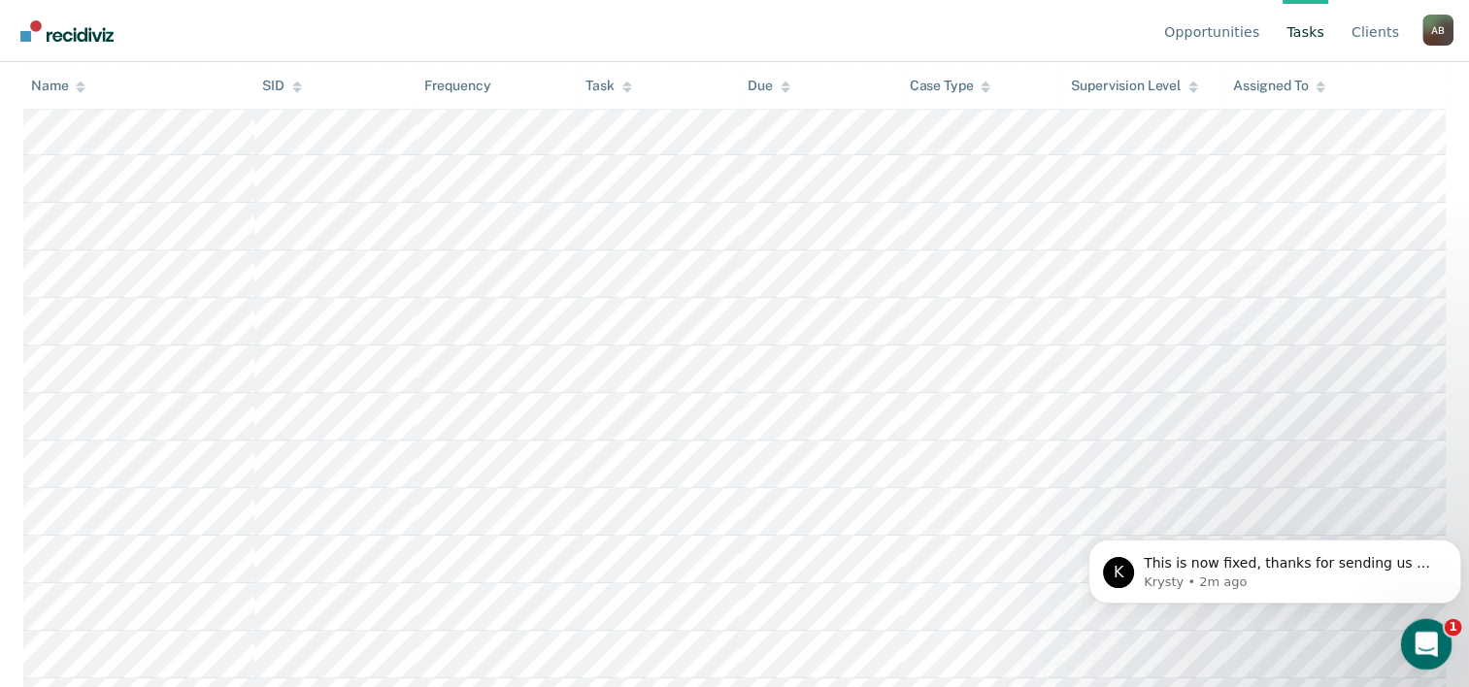
click at [1413, 638] on icon "Open Intercom Messenger" at bounding box center [1424, 642] width 32 height 32
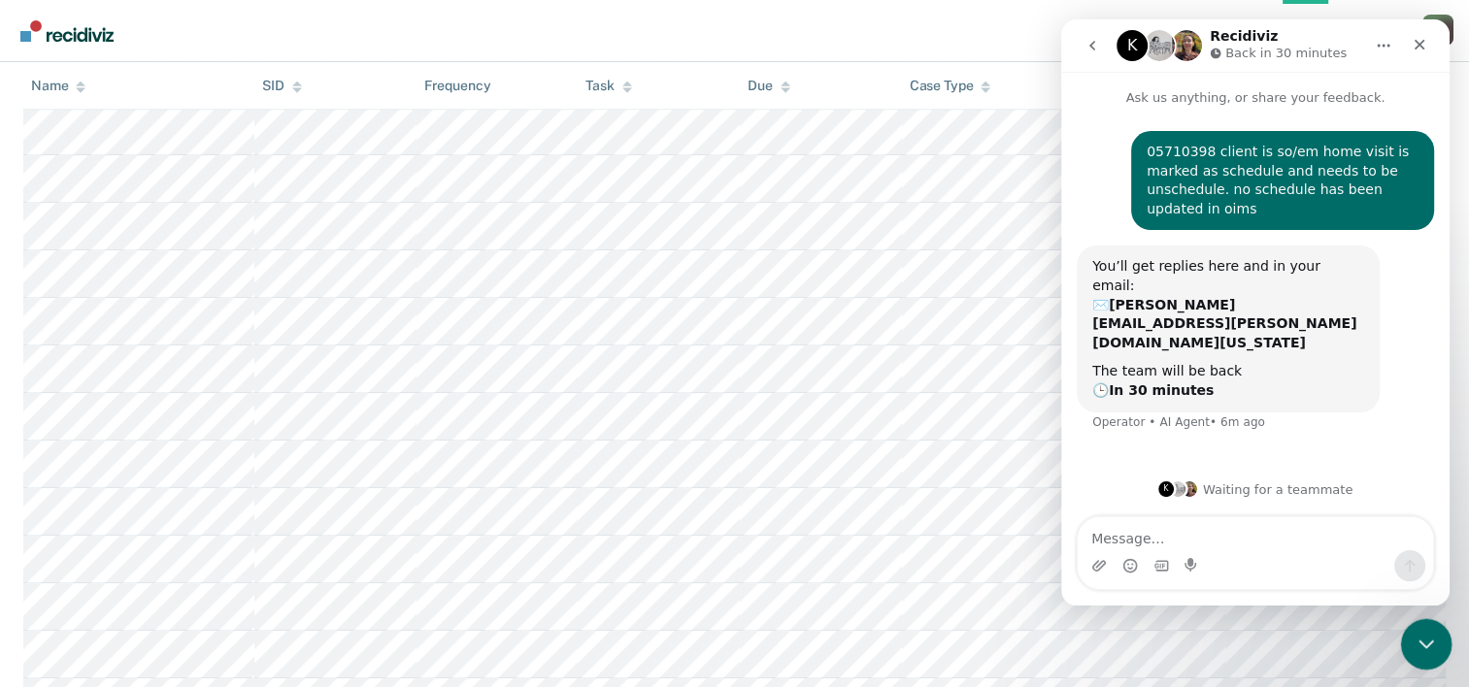
click at [1414, 638] on icon "Close Intercom Messenger" at bounding box center [1423, 641] width 23 height 23
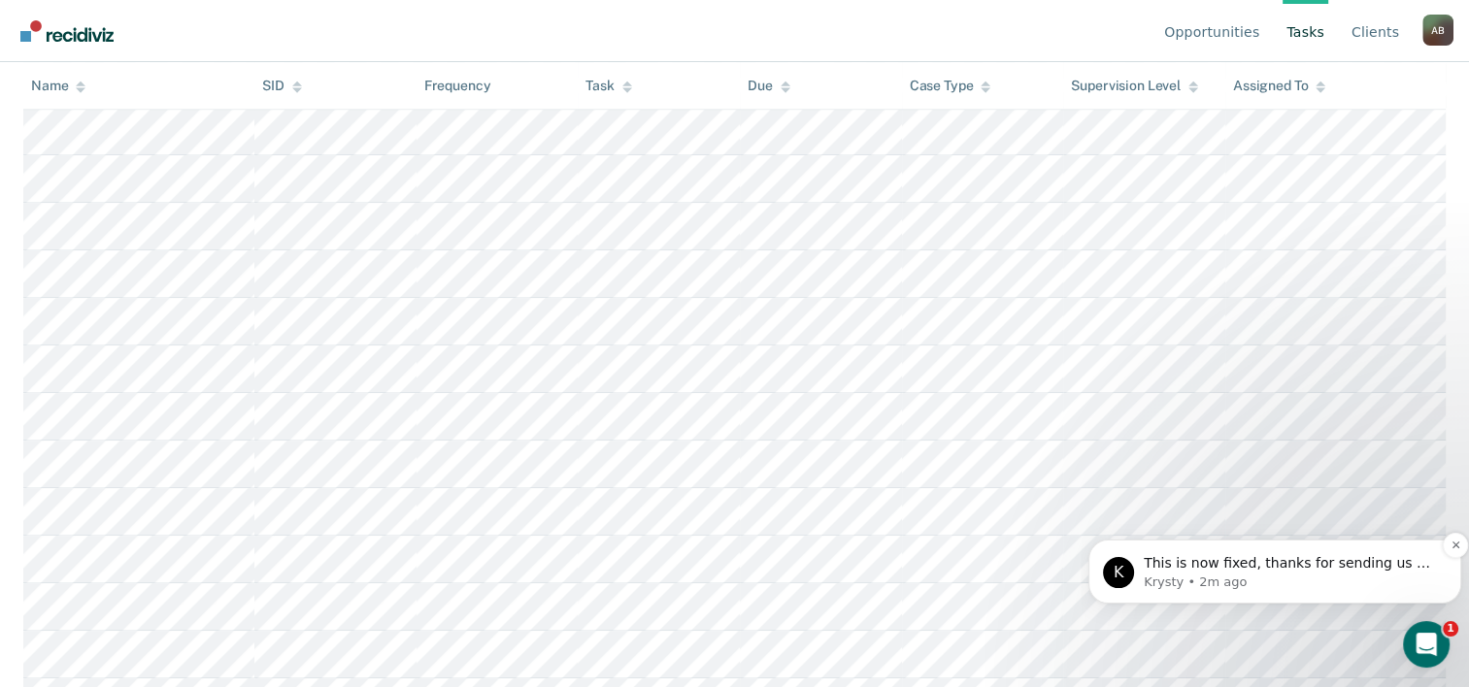
click at [1325, 570] on span "This is now fixed, thanks for sending us an image!" at bounding box center [1288, 572] width 289 height 35
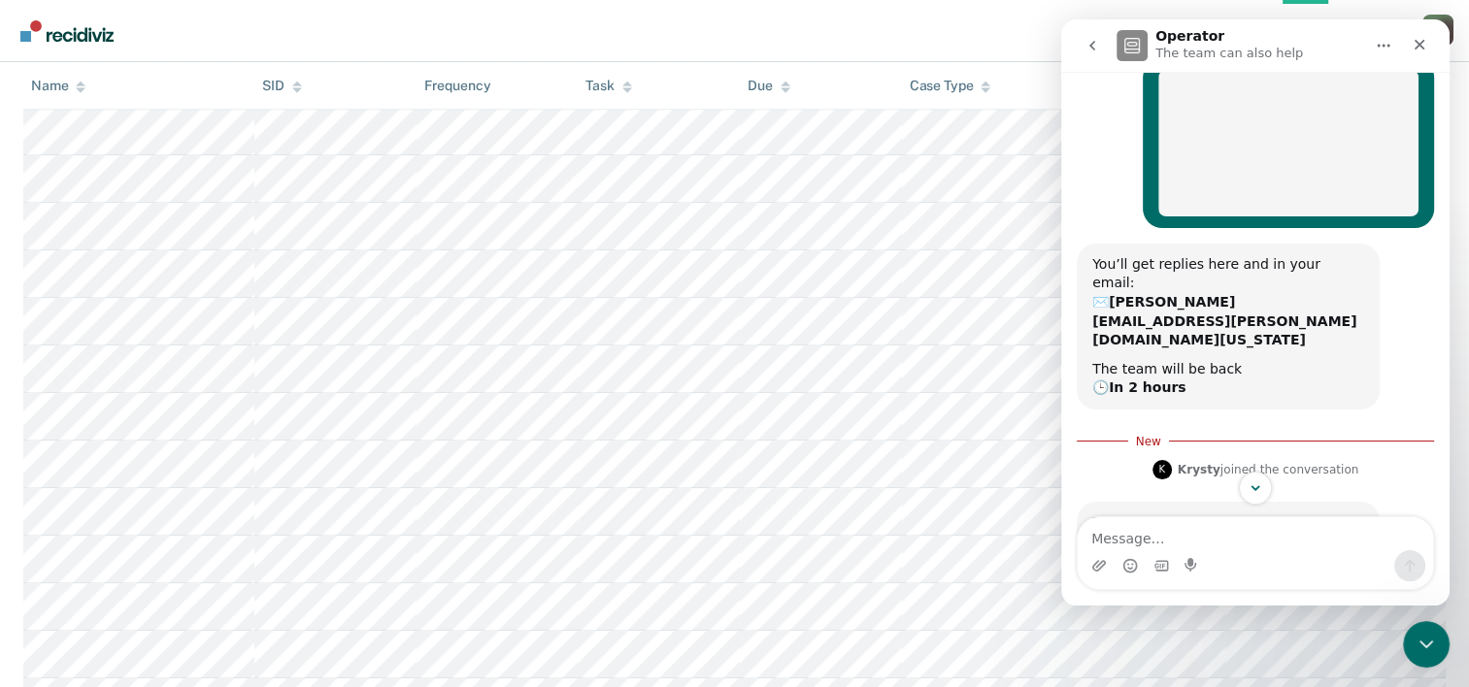
scroll to position [101, 0]
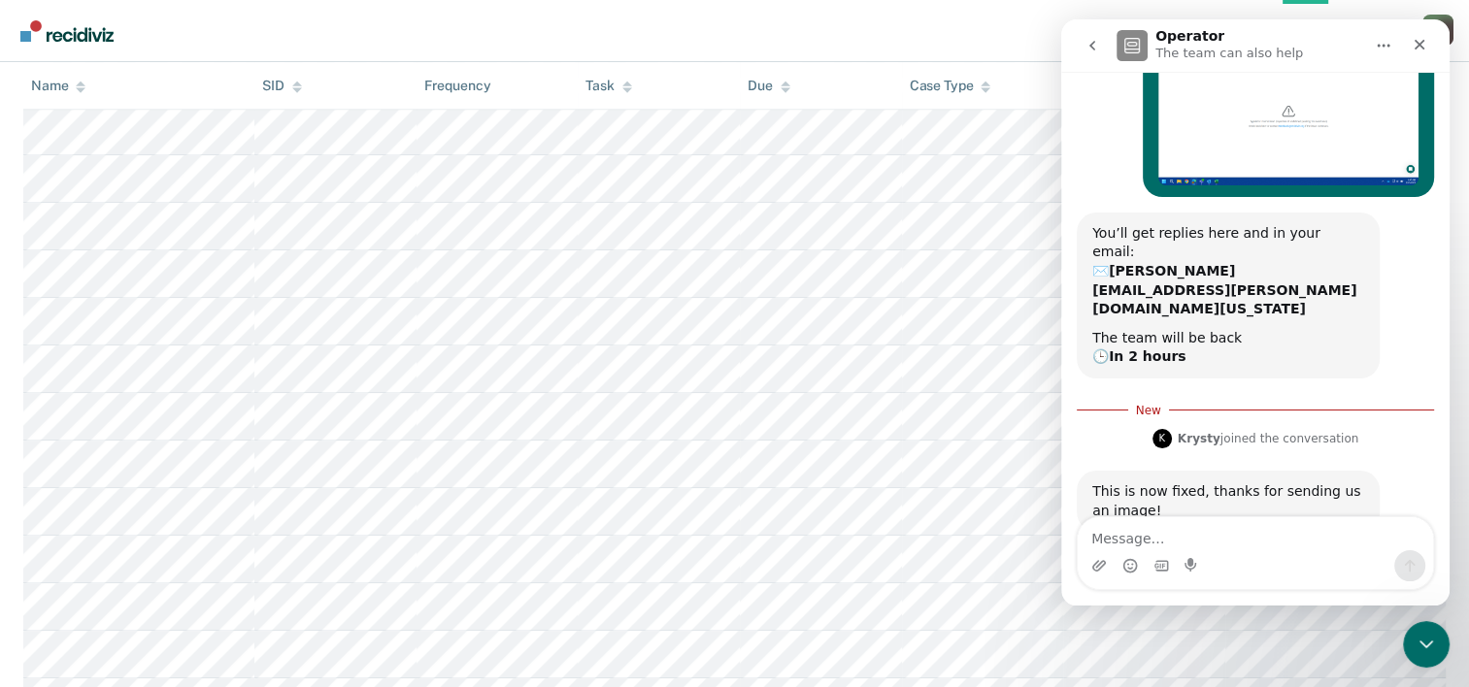
click at [893, 15] on nav "Opportunities Tasks Client s Adolfo Banda A B Profile How it works Log Out" at bounding box center [735, 30] width 1438 height 61
click at [1437, 645] on div "Close Intercom Messenger" at bounding box center [1423, 641] width 47 height 47
